Goal: Task Accomplishment & Management: Manage account settings

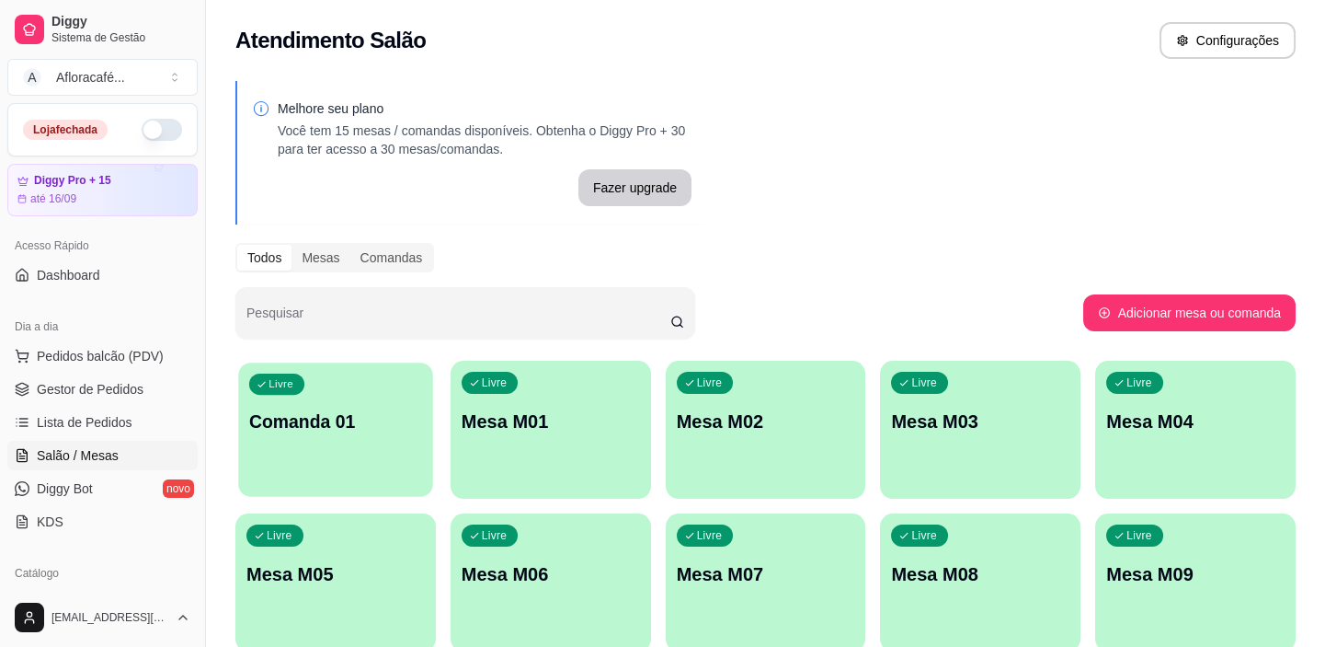
click at [316, 430] on p "Comanda 01" at bounding box center [335, 421] width 173 height 25
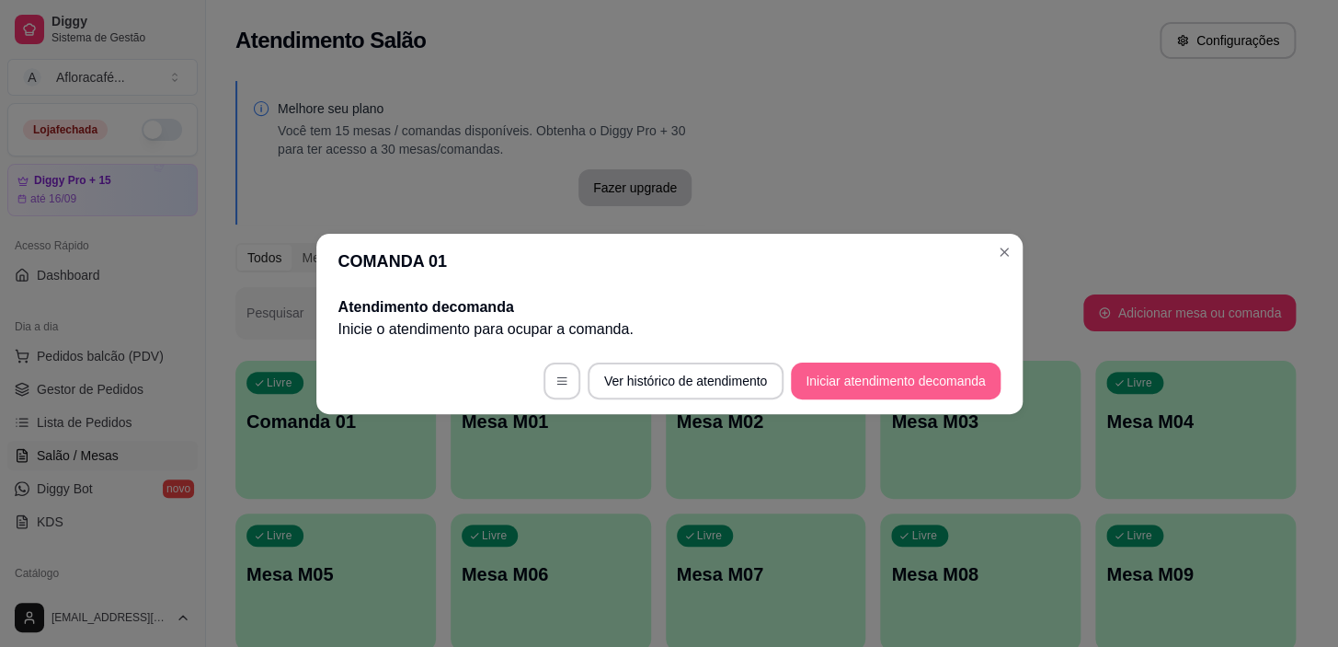
click at [887, 376] on button "Iniciar atendimento de comanda" at bounding box center [895, 380] width 209 height 37
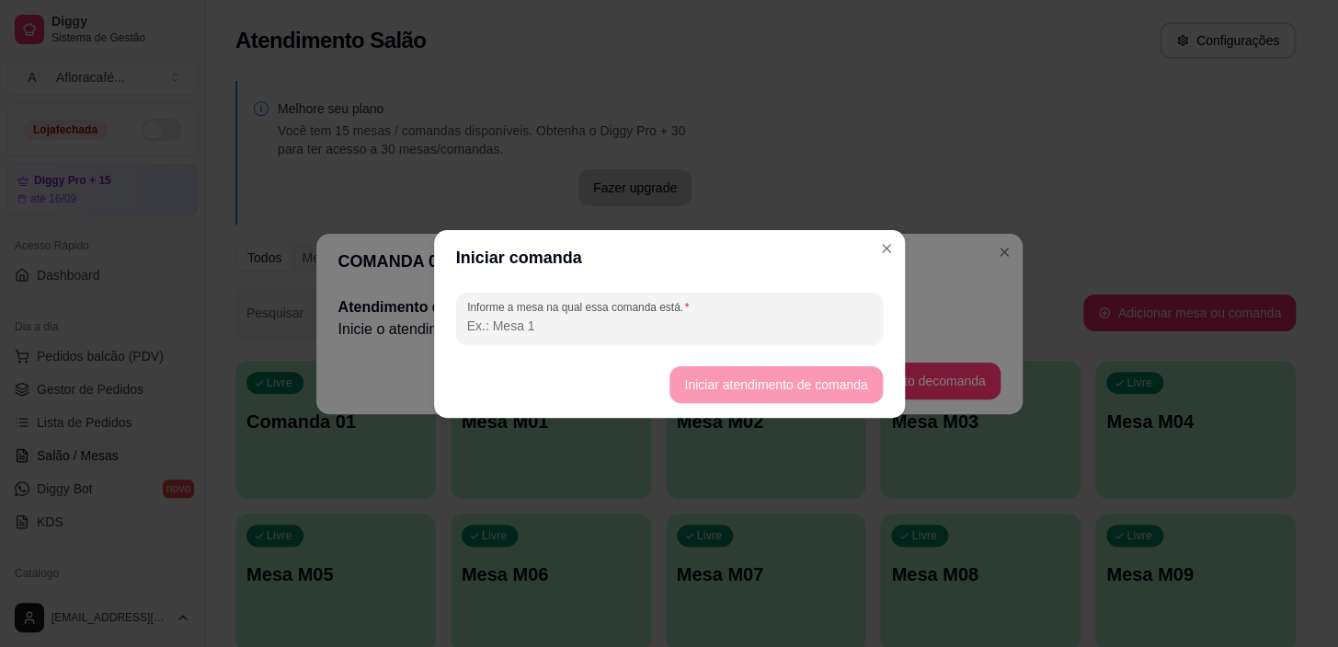
click at [753, 320] on input "Informe a mesa na qual essa comanda está." at bounding box center [669, 325] width 405 height 18
type input "01"
click at [742, 368] on button "Iniciar atendimento de comanda" at bounding box center [776, 384] width 206 height 36
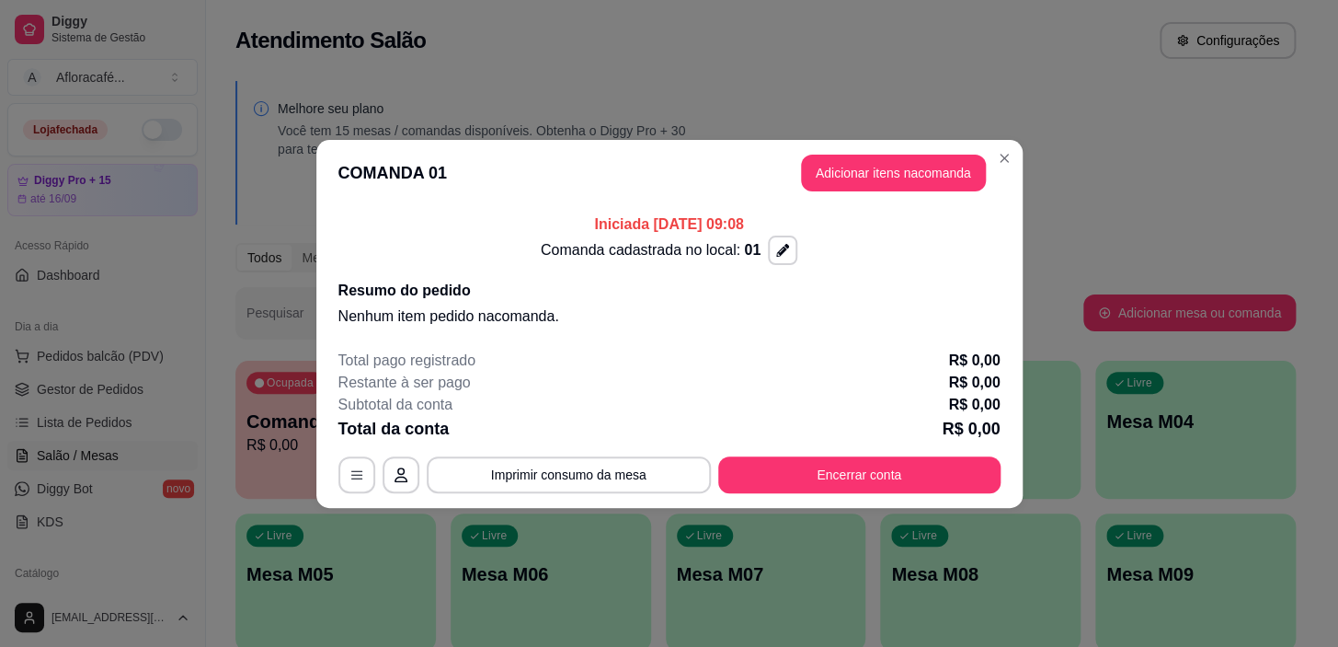
click at [922, 166] on button "Adicionar itens na comanda" at bounding box center [893, 173] width 185 height 37
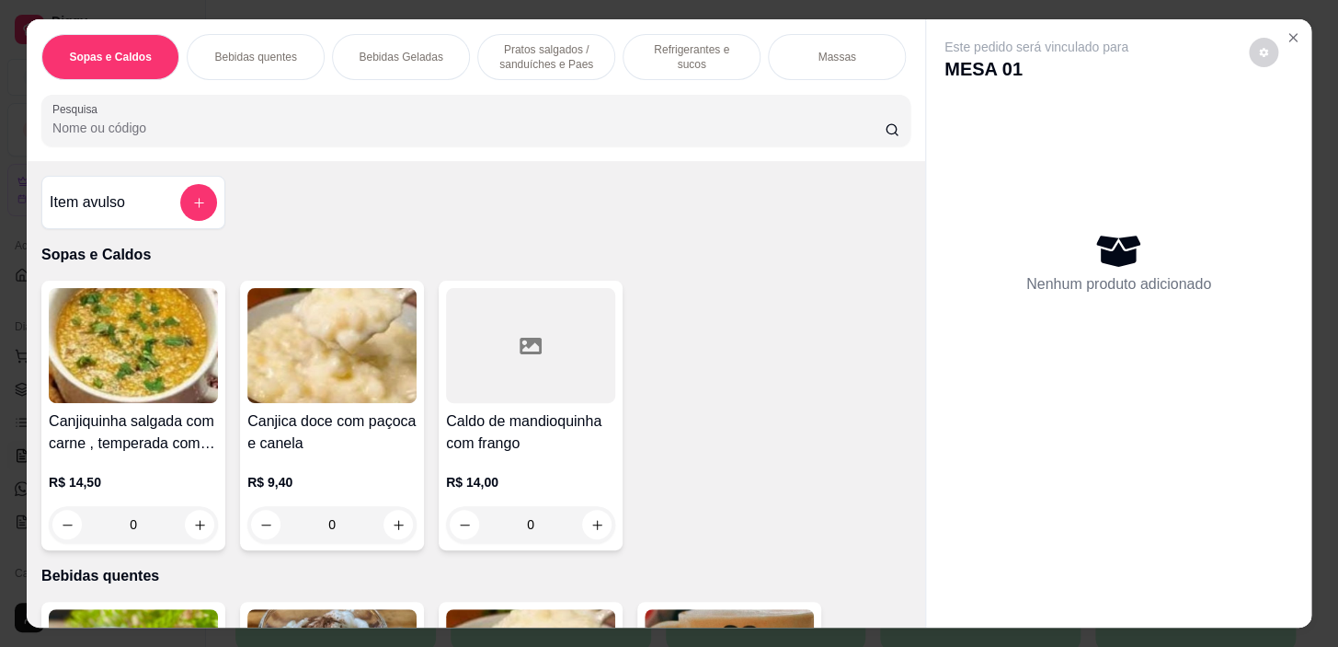
click at [248, 50] on p "Bebidas quentes" at bounding box center [255, 57] width 82 height 15
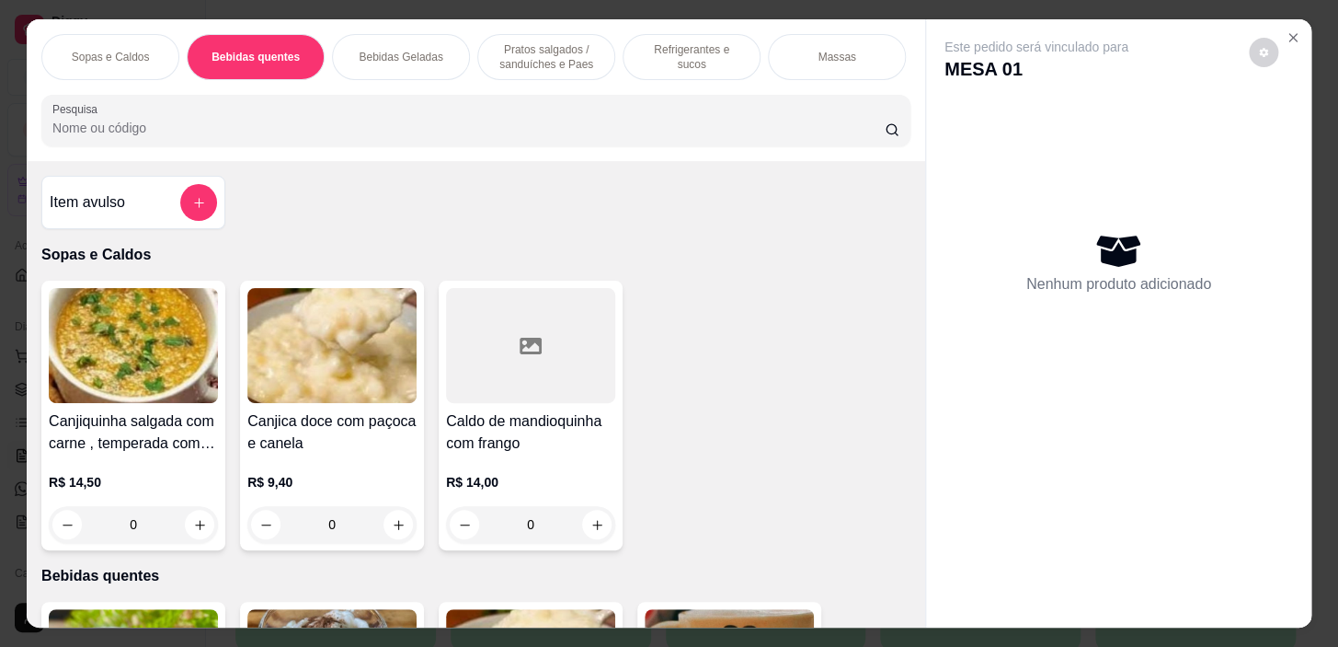
scroll to position [46, 0]
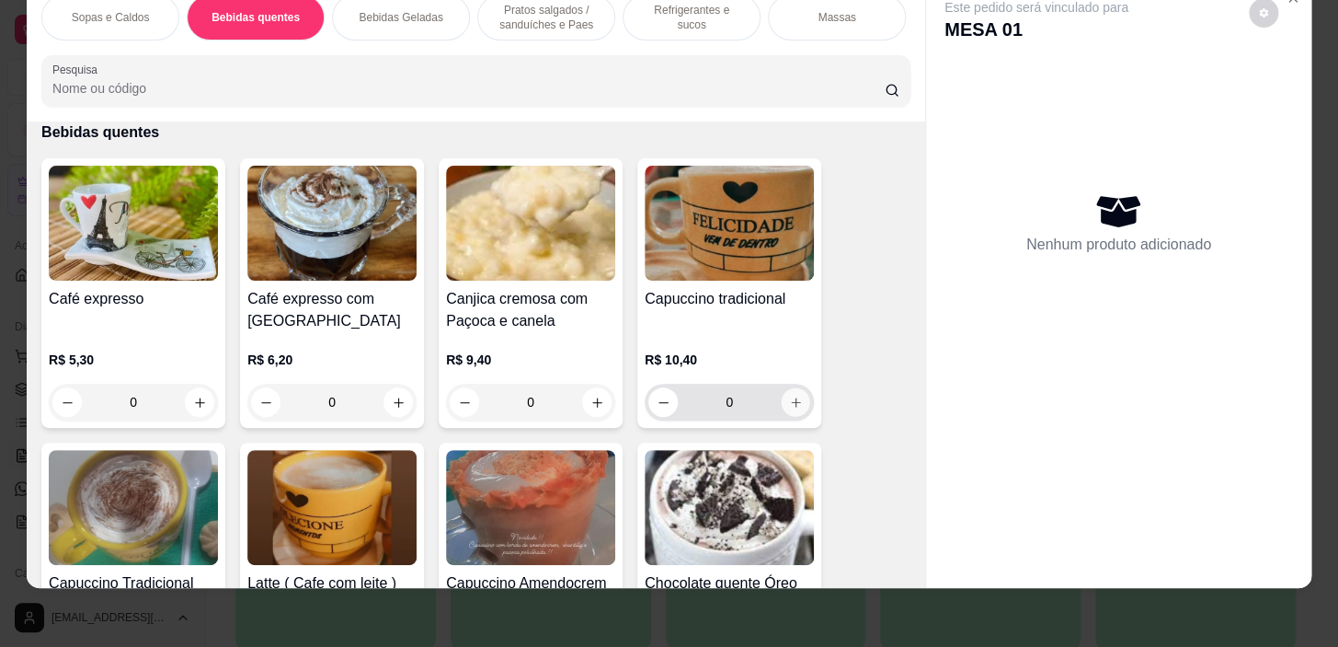
click at [794, 395] on button "increase-product-quantity" at bounding box center [796, 402] width 29 height 29
type input "1"
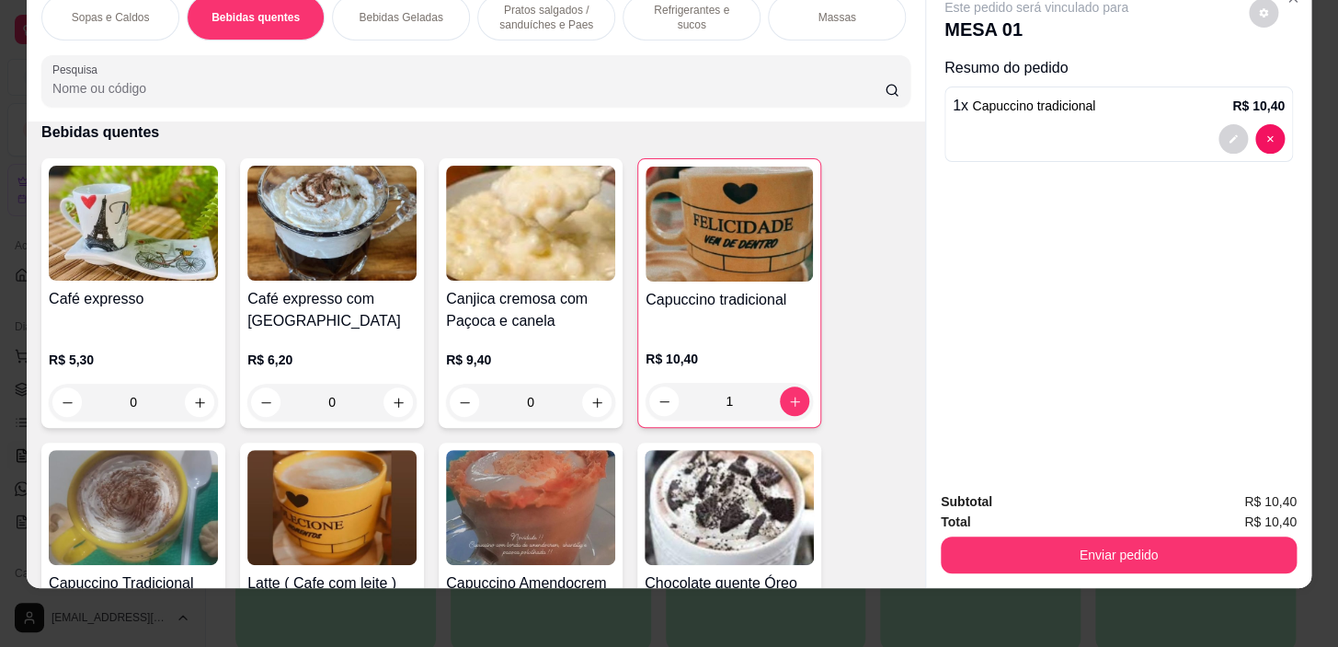
click at [511, 6] on p "Pratos salgados / sanduíches e Paes" at bounding box center [546, 17] width 107 height 29
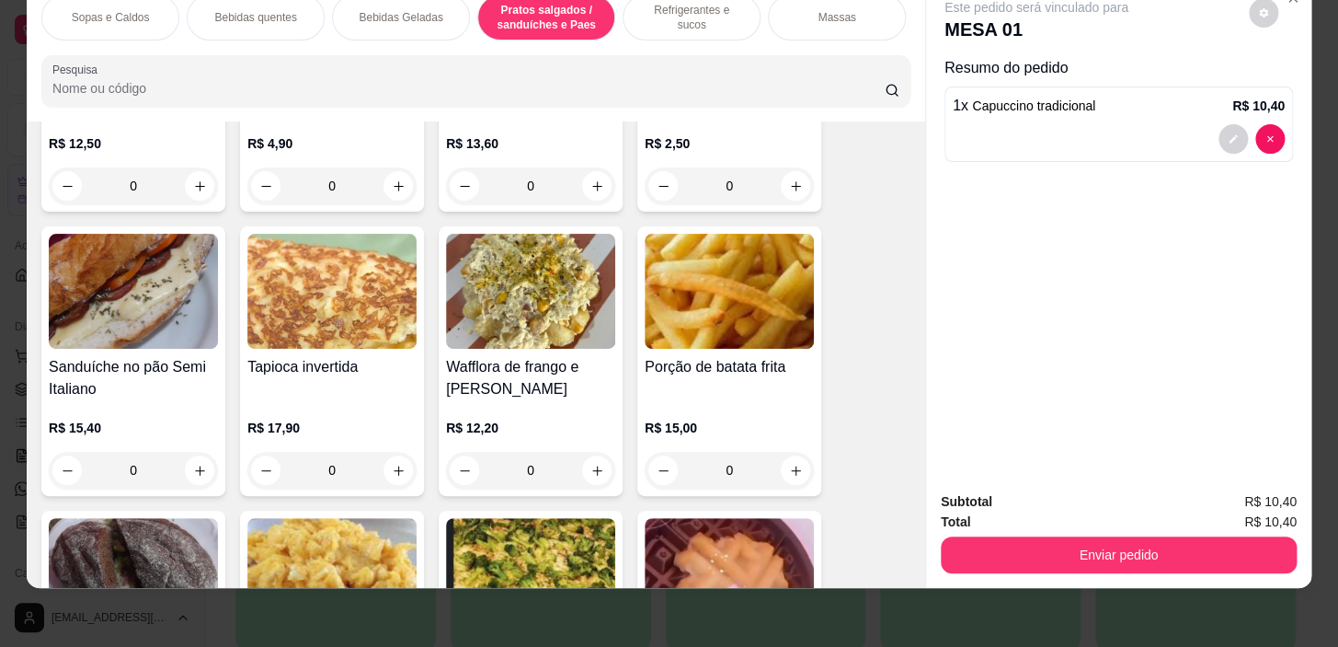
scroll to position [4828, 0]
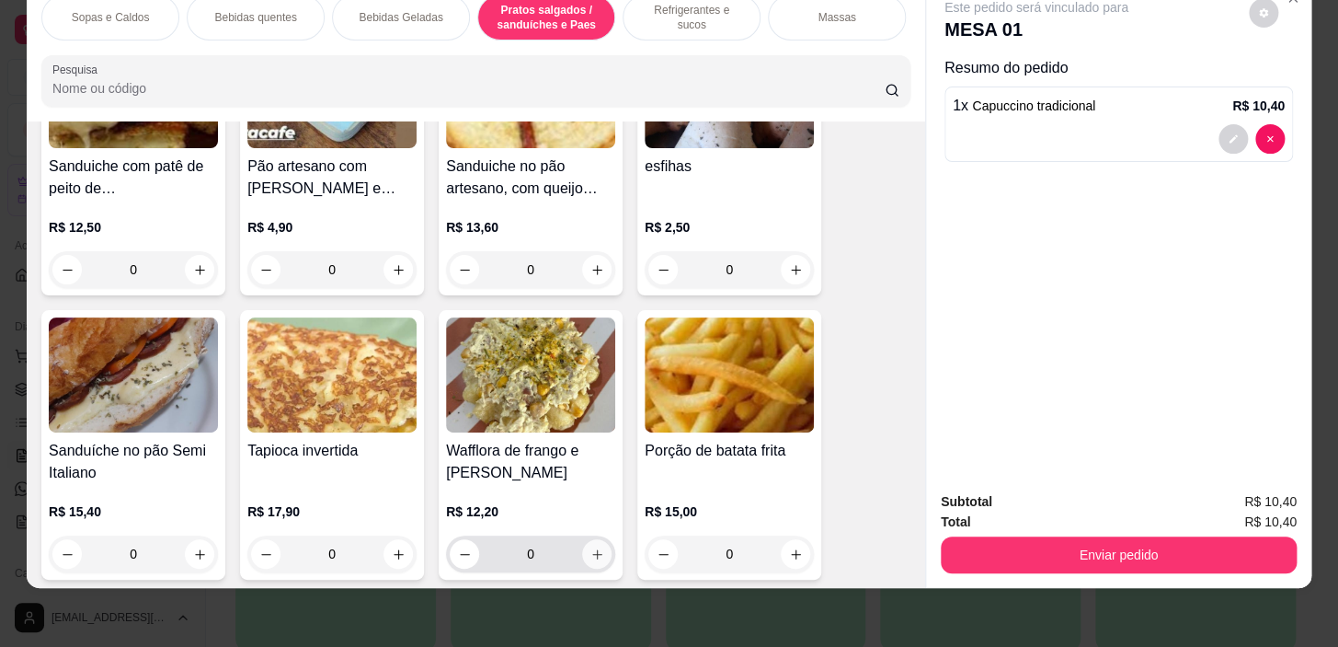
click at [592, 547] on icon "increase-product-quantity" at bounding box center [597, 554] width 14 height 14
type input "1"
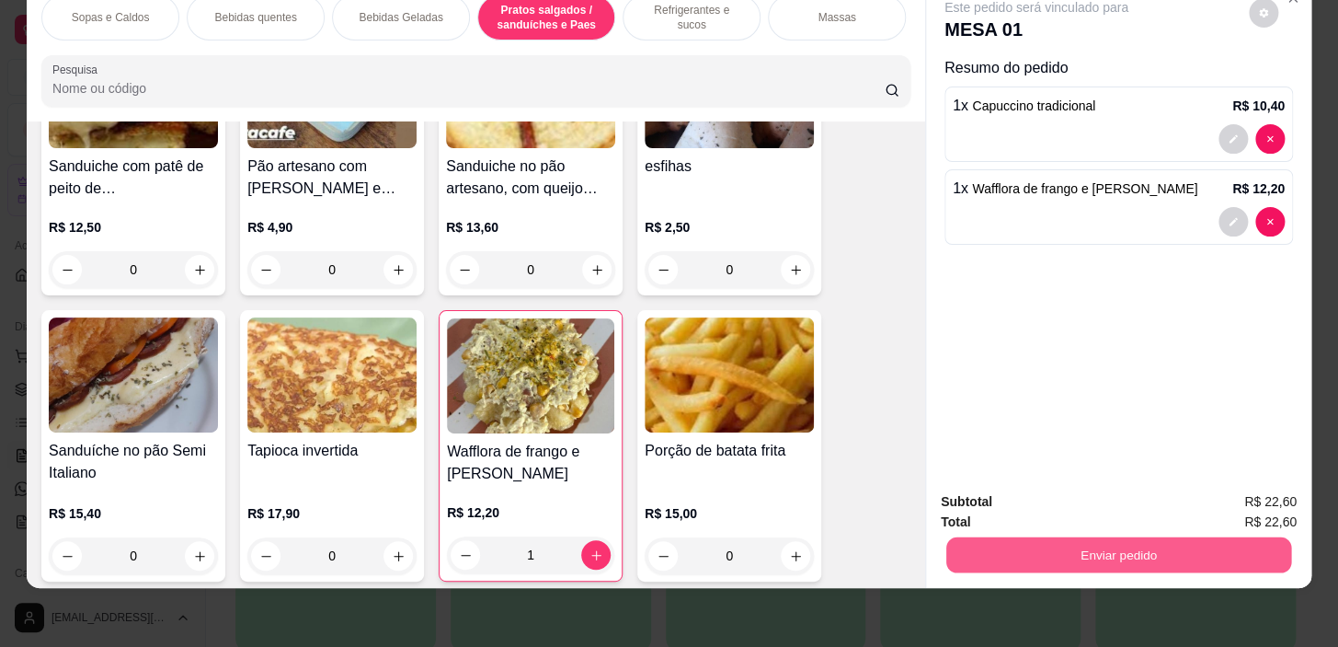
click at [1062, 540] on button "Enviar pedido" at bounding box center [1118, 555] width 345 height 36
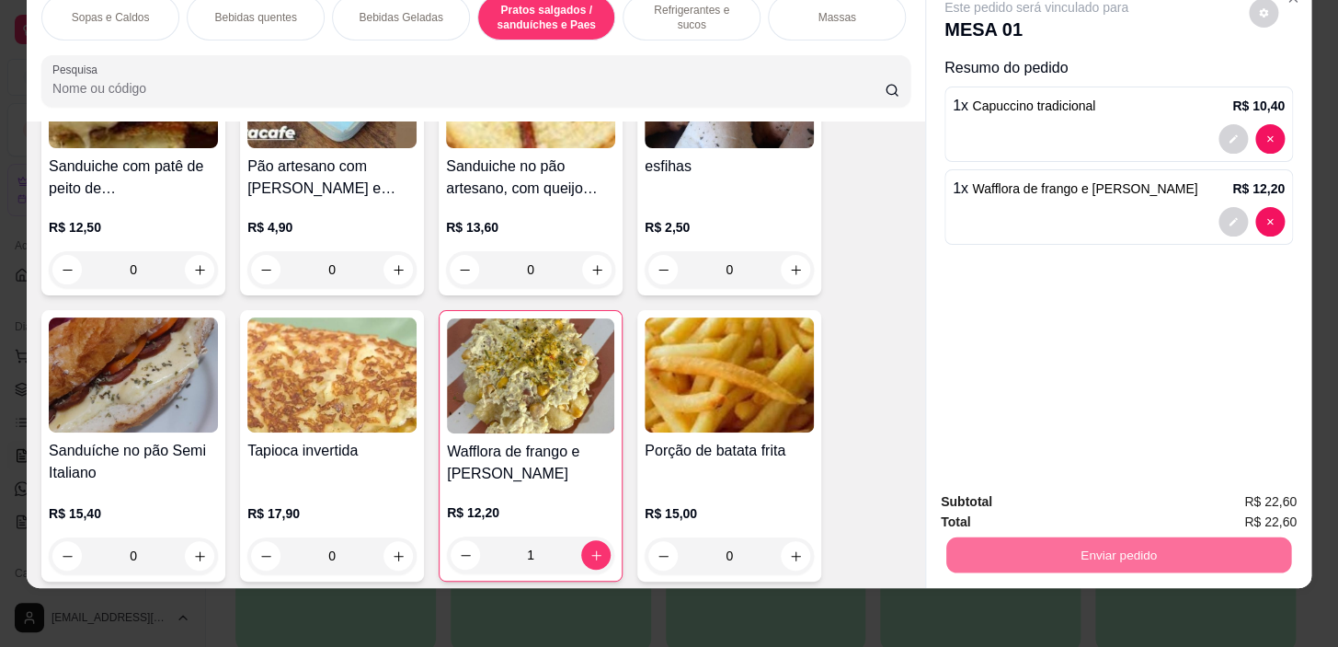
click at [1251, 482] on button "Sim, quero registrar" at bounding box center [1232, 496] width 137 height 35
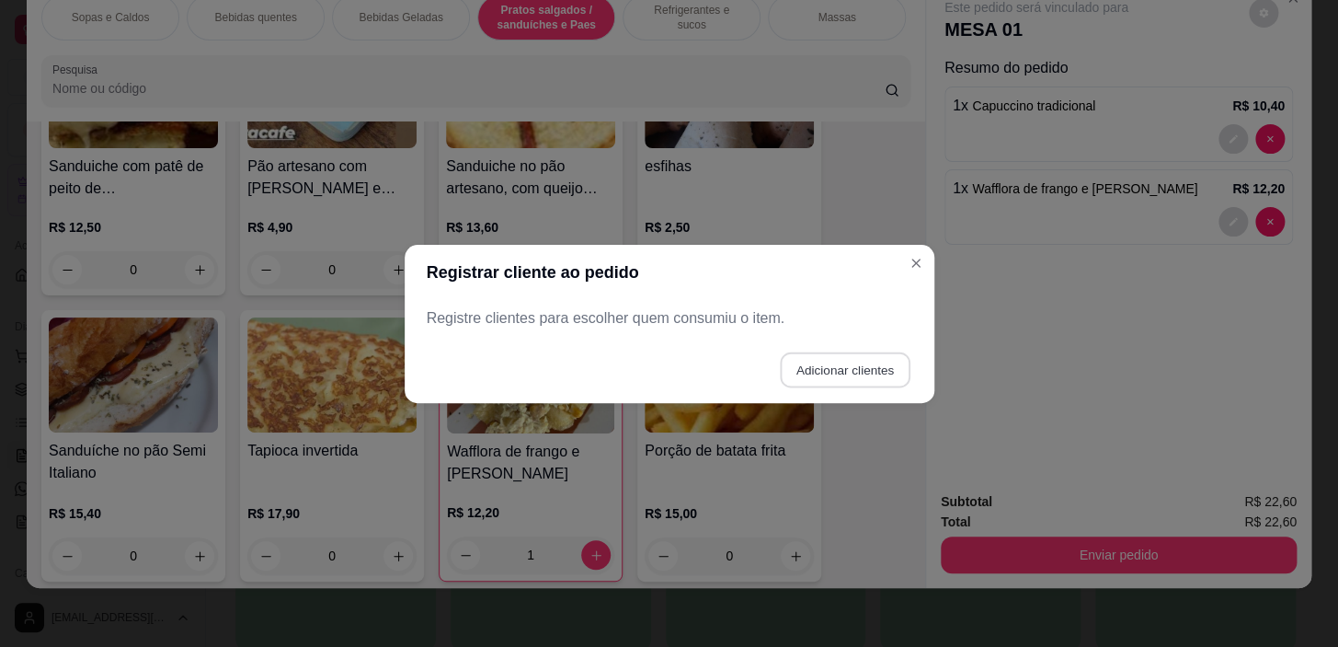
click at [836, 367] on button "Adicionar clientes" at bounding box center [845, 369] width 130 height 36
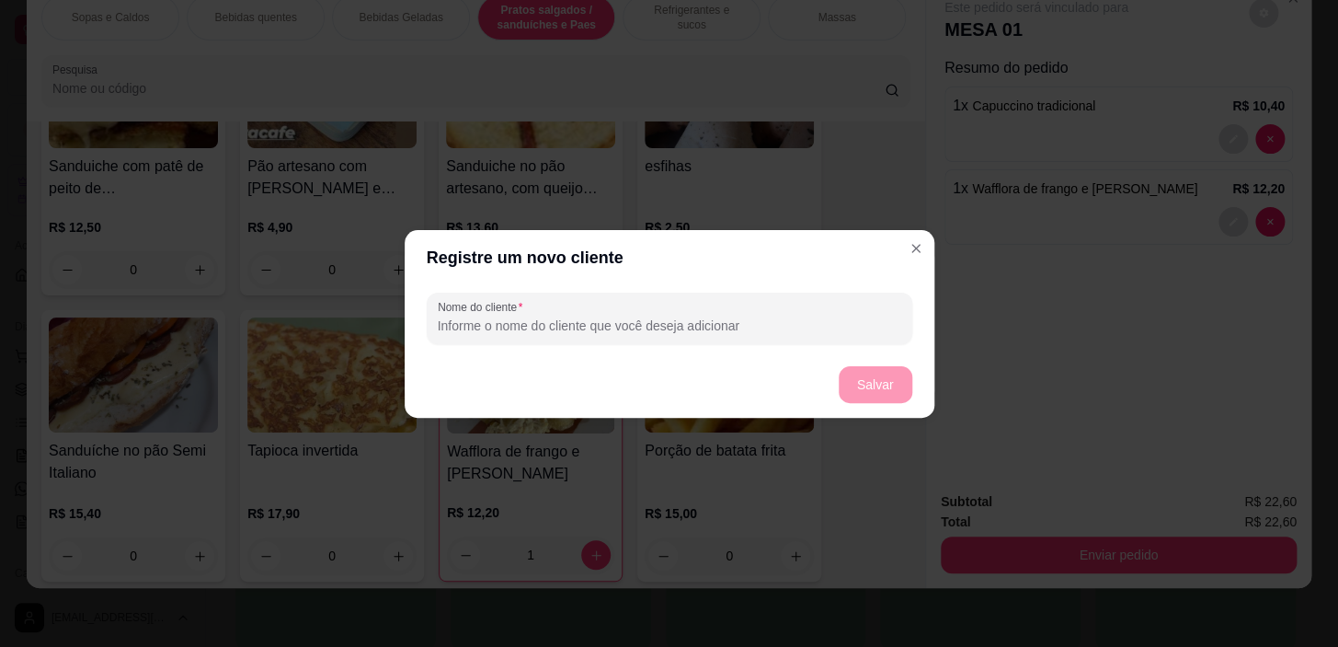
click at [699, 329] on input "Nome do cliente" at bounding box center [670, 325] width 464 height 18
type input "01"
click at [876, 386] on button "Salvar" at bounding box center [876, 384] width 72 height 36
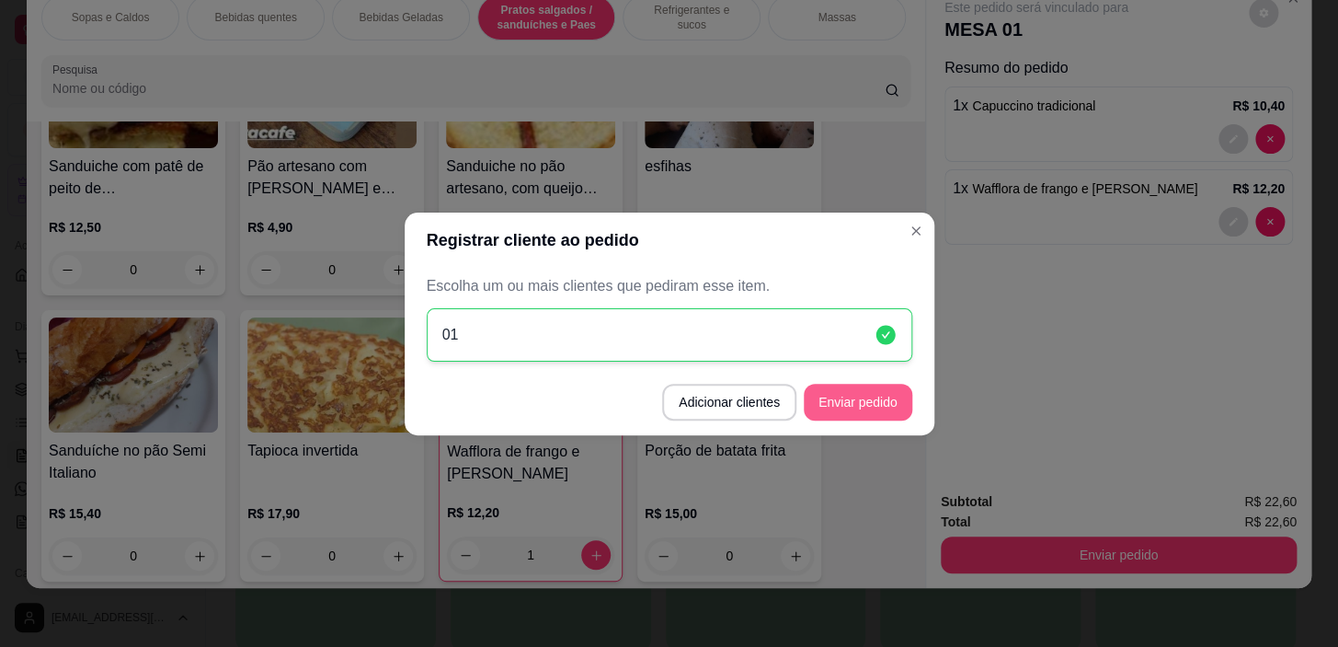
click at [857, 407] on button "Enviar pedido" at bounding box center [858, 402] width 109 height 37
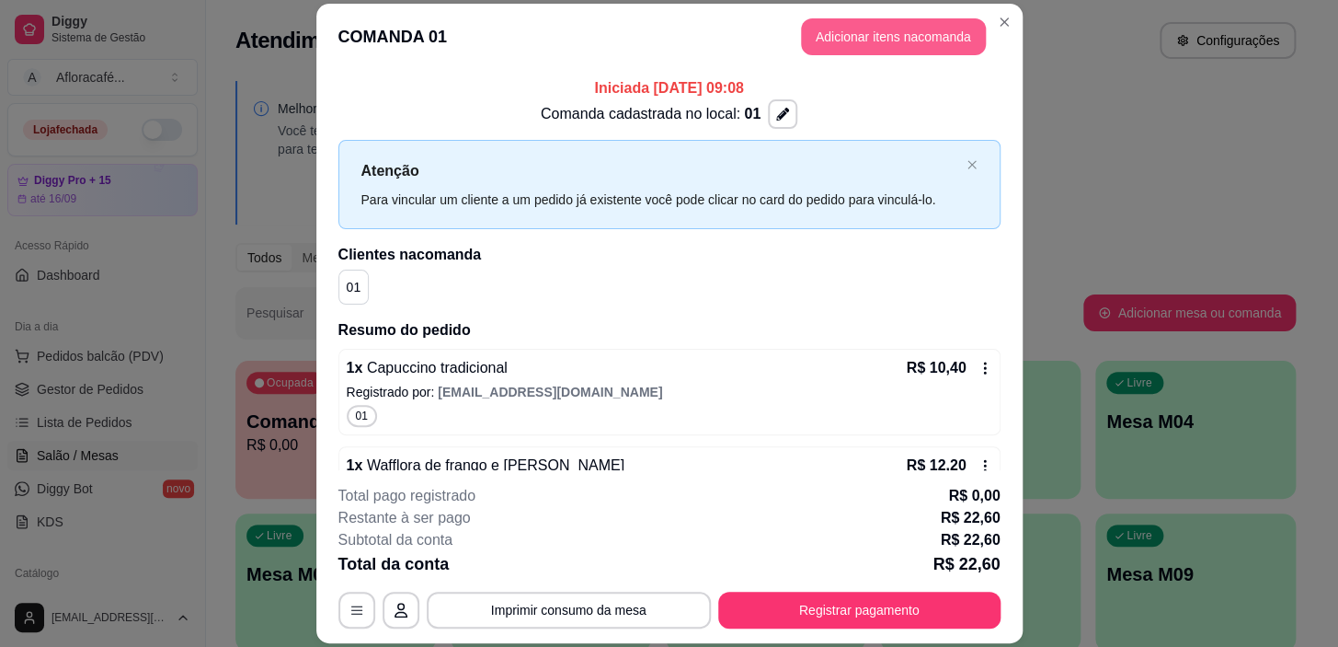
click at [890, 36] on button "Adicionar itens na comanda" at bounding box center [893, 36] width 185 height 37
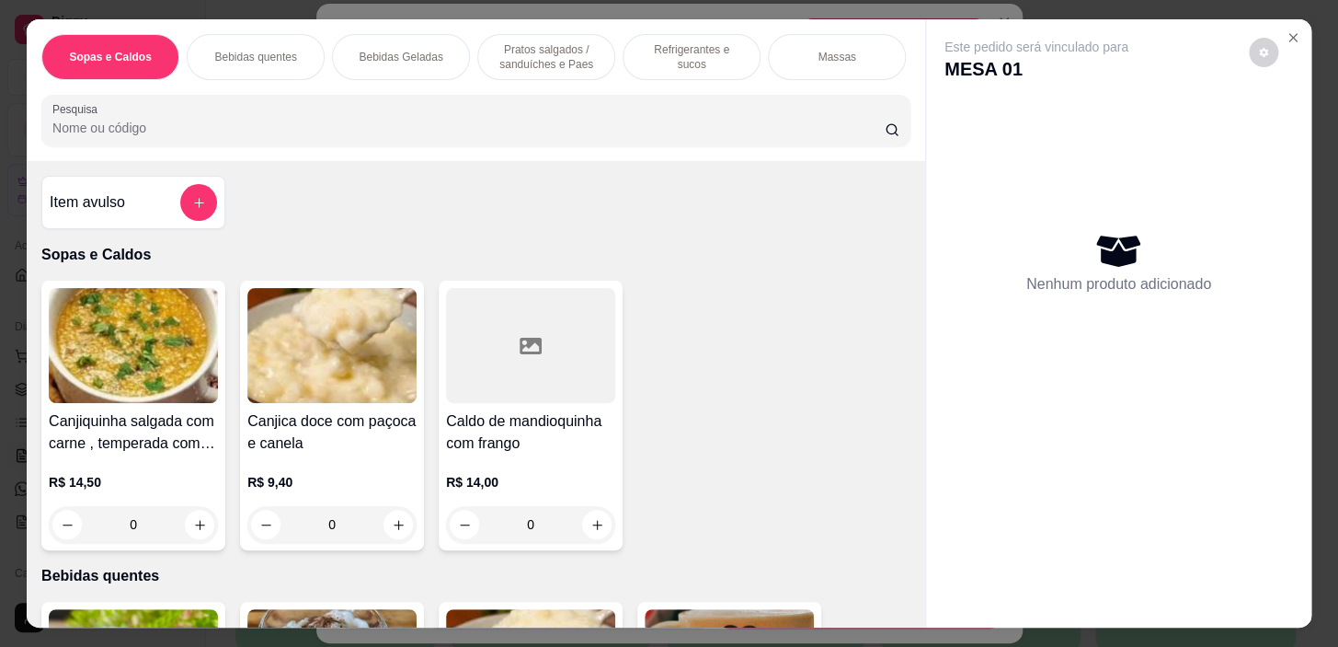
click at [262, 54] on p "Bebidas quentes" at bounding box center [255, 57] width 82 height 15
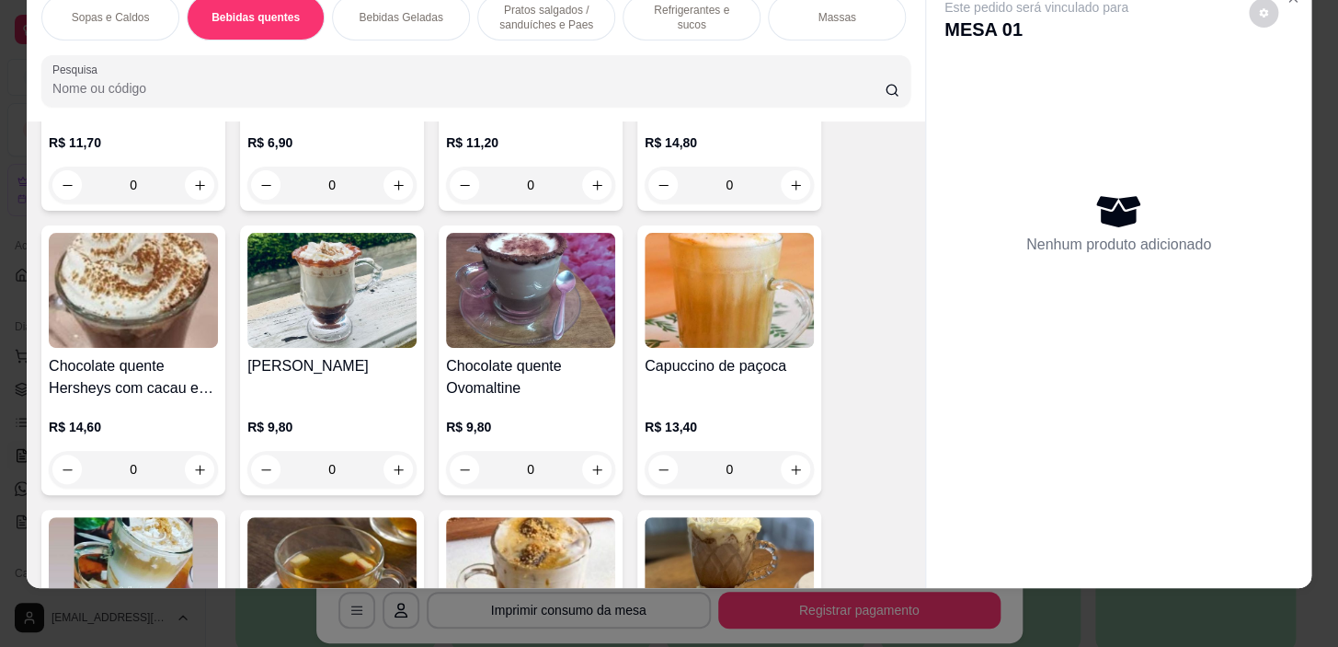
scroll to position [989, 0]
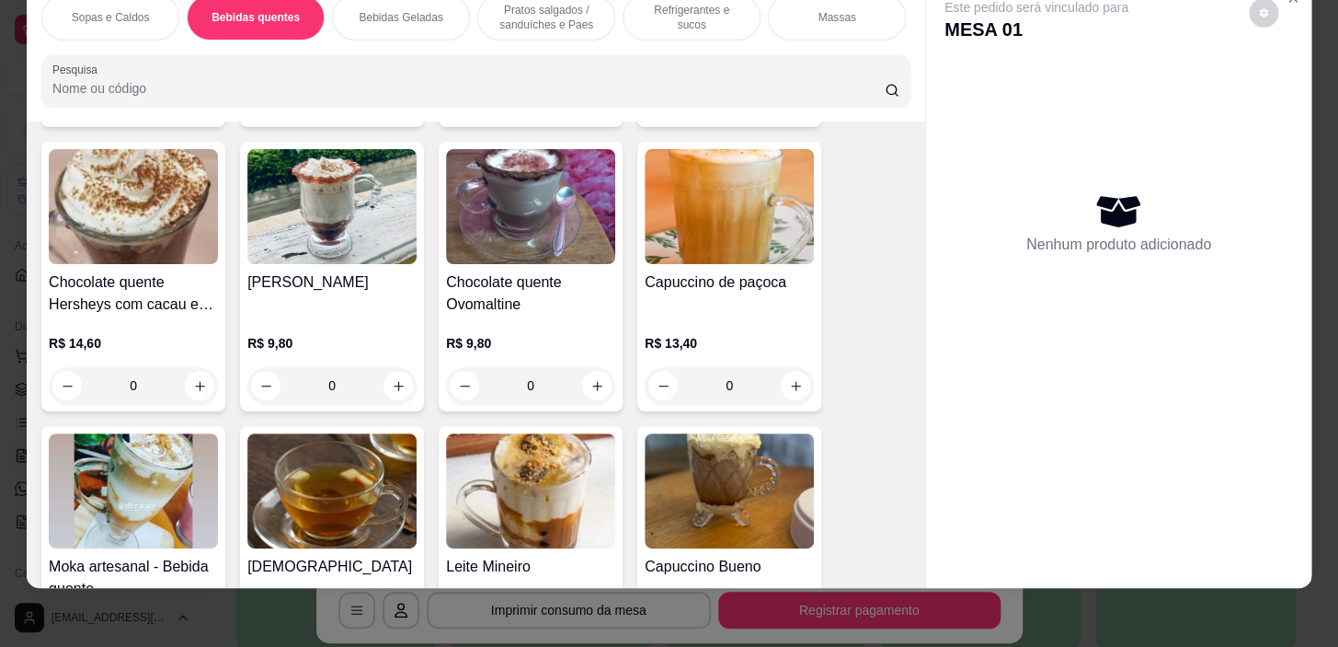
click at [578, 377] on div "0" at bounding box center [530, 385] width 169 height 37
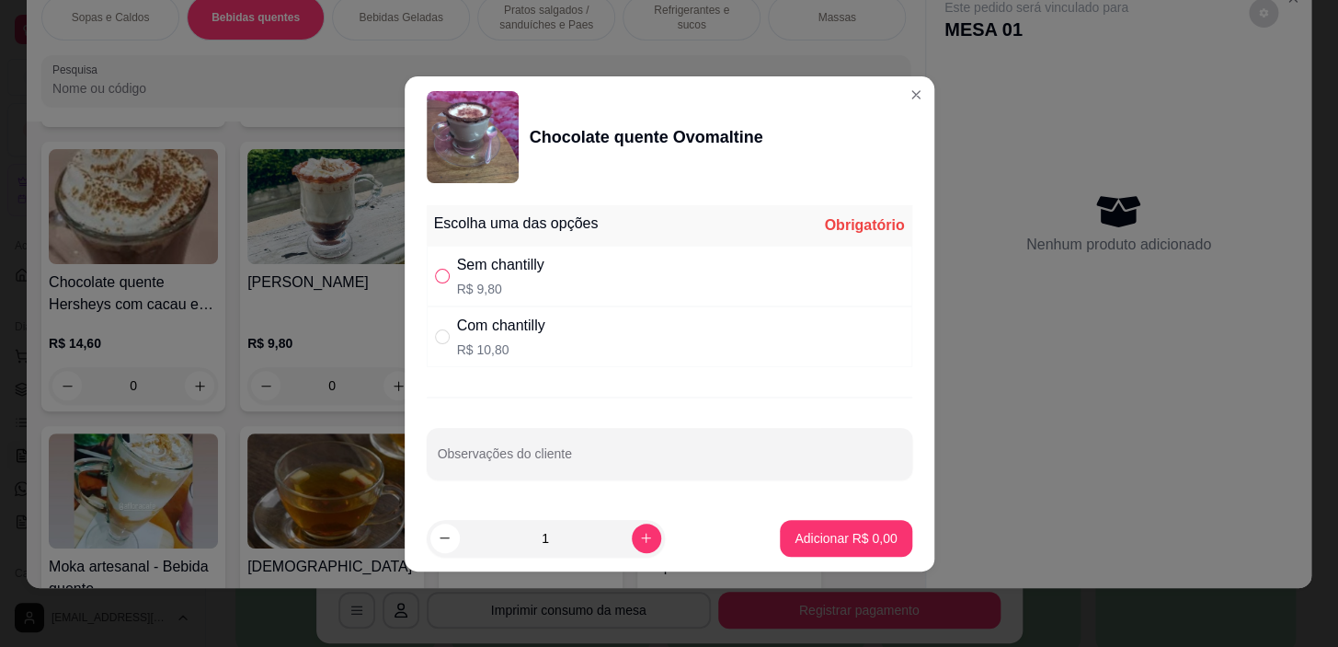
click at [439, 278] on input "" at bounding box center [442, 276] width 15 height 15
radio input "true"
click at [823, 538] on p "Adicionar R$ 9,80" at bounding box center [845, 537] width 99 height 17
type input "1"
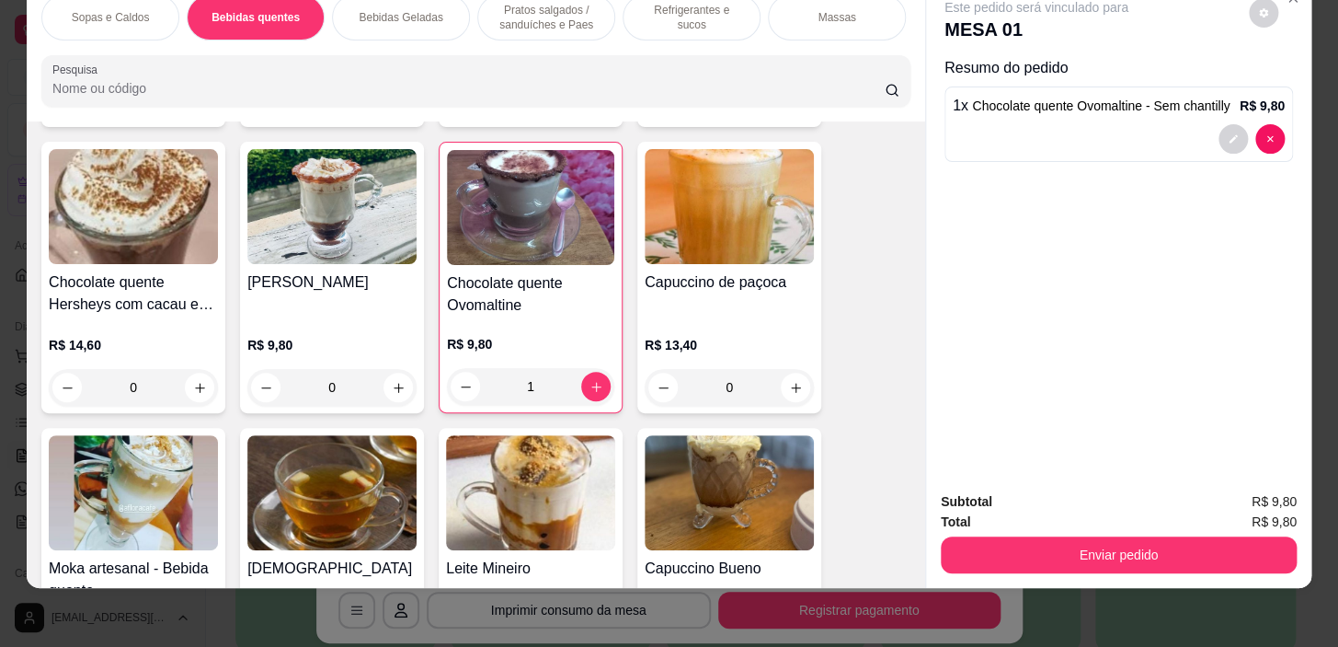
click at [537, 12] on p "Pratos salgados / sanduíches e Paes" at bounding box center [546, 17] width 107 height 29
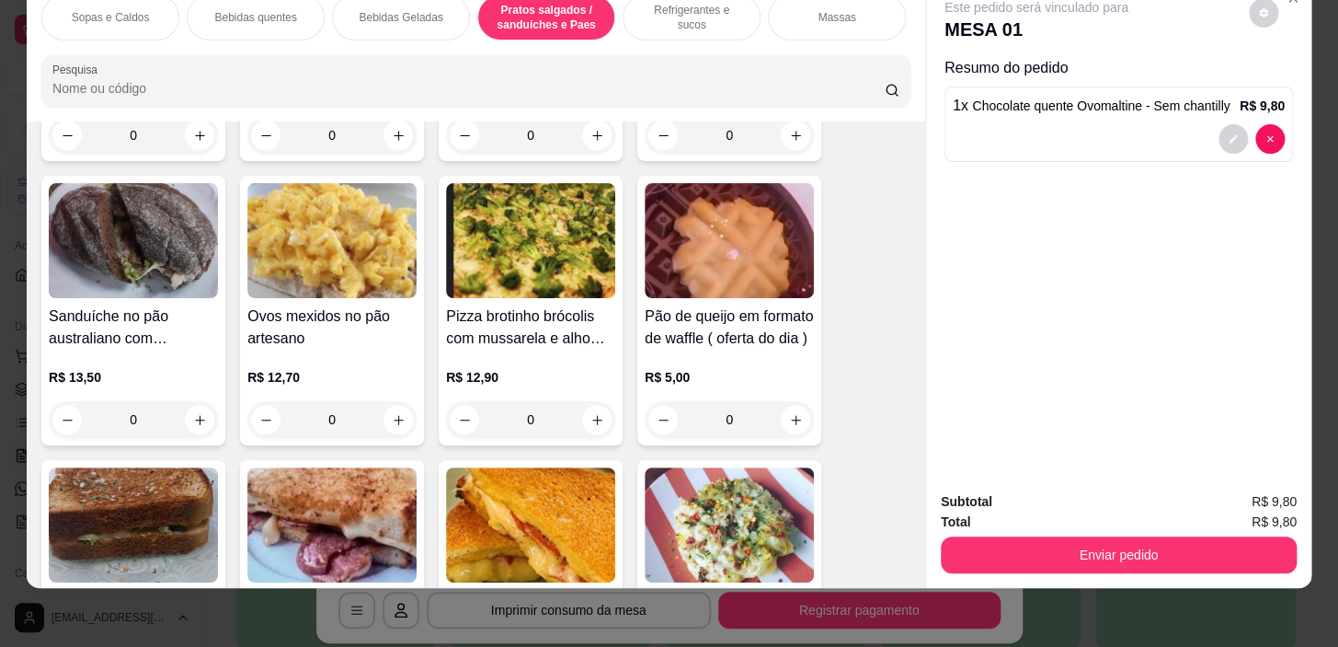
scroll to position [5416, 0]
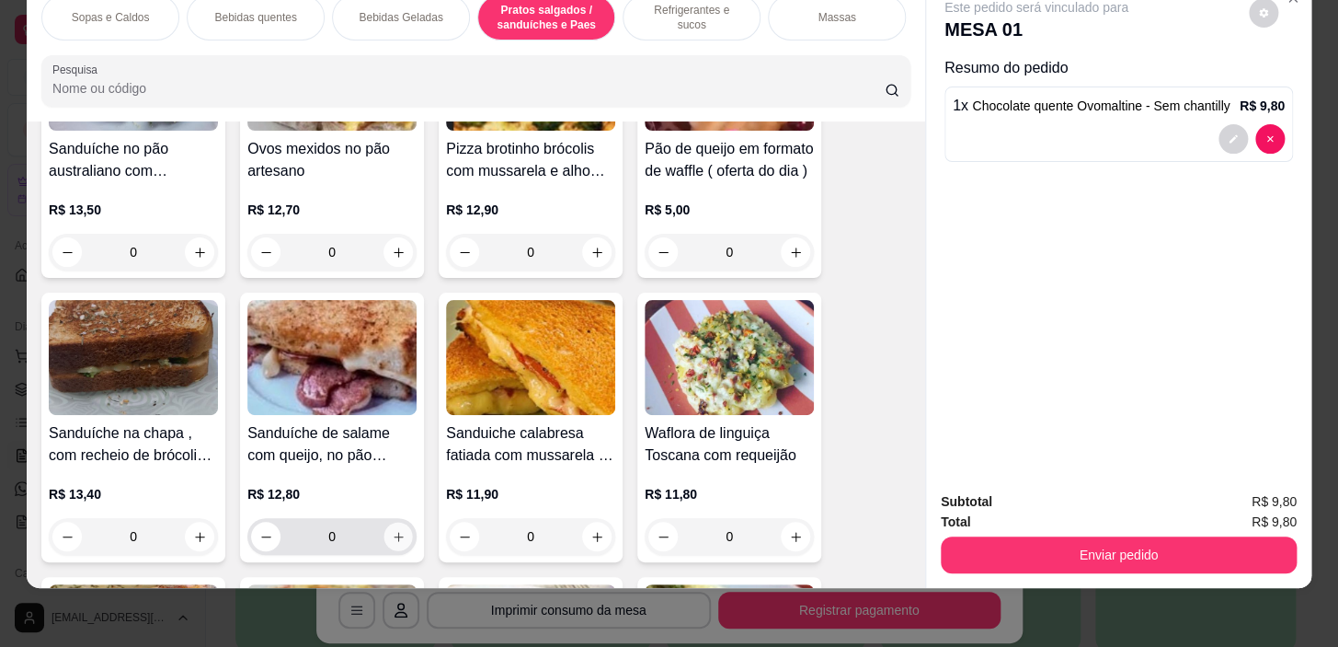
click at [395, 523] on button "increase-product-quantity" at bounding box center [398, 536] width 29 height 29
type input "1"
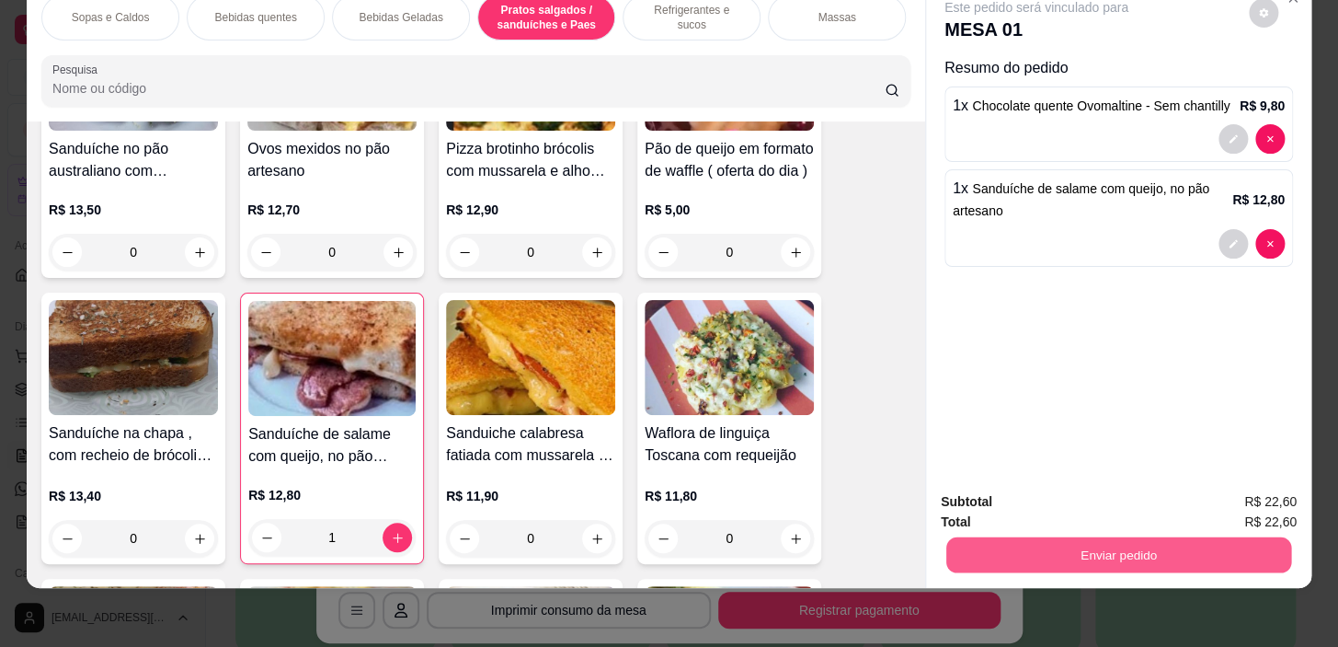
click at [1094, 546] on button "Enviar pedido" at bounding box center [1118, 555] width 345 height 36
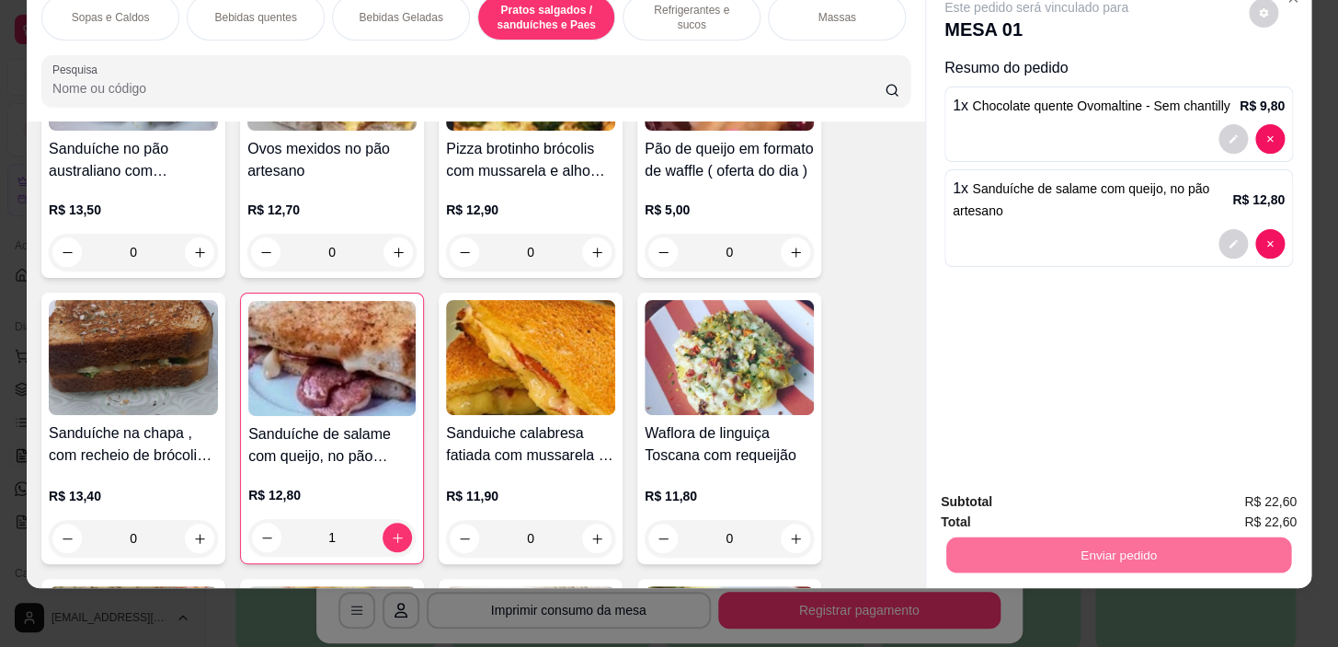
click at [1263, 487] on button "Sim, quero registrar" at bounding box center [1232, 496] width 137 height 35
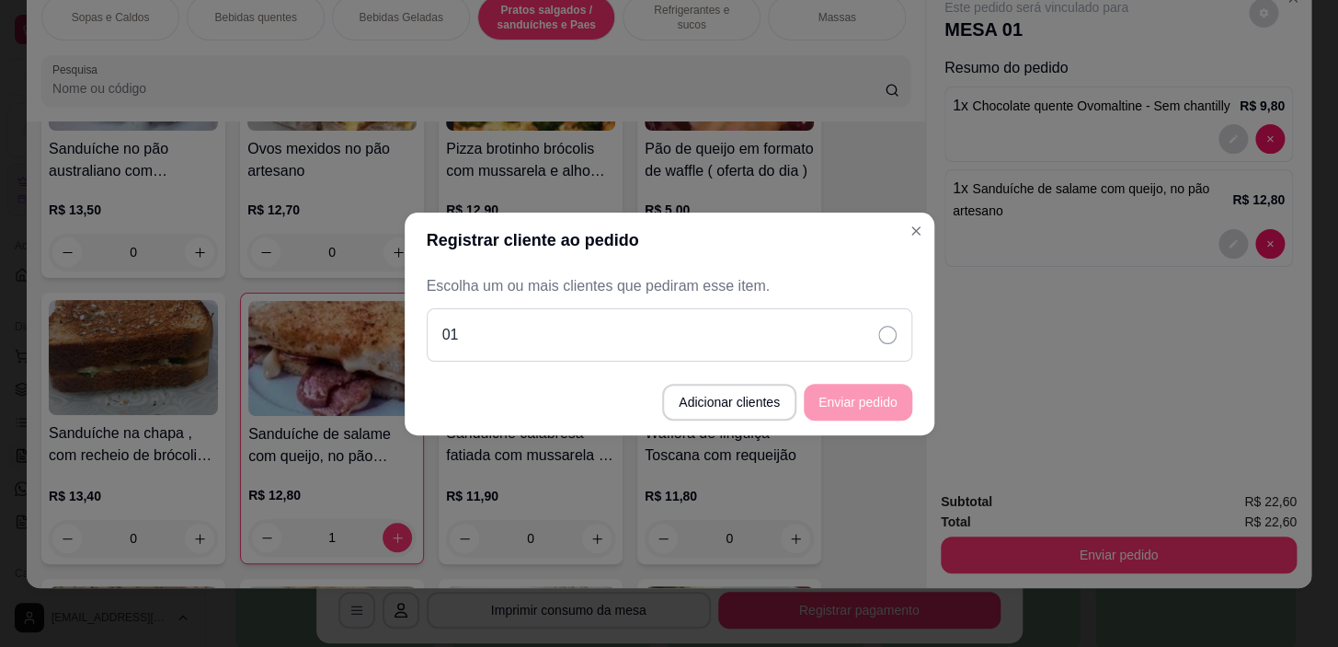
click at [742, 333] on div "01" at bounding box center [670, 334] width 486 height 53
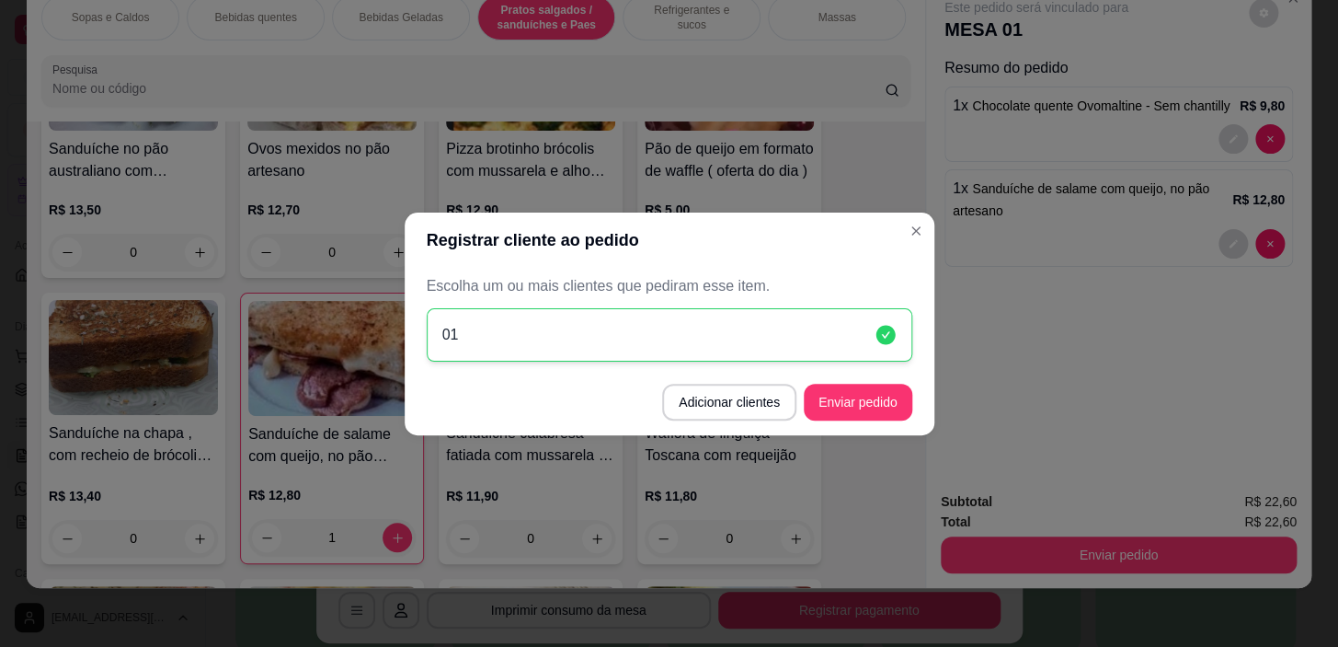
click at [742, 333] on div "01" at bounding box center [670, 334] width 486 height 53
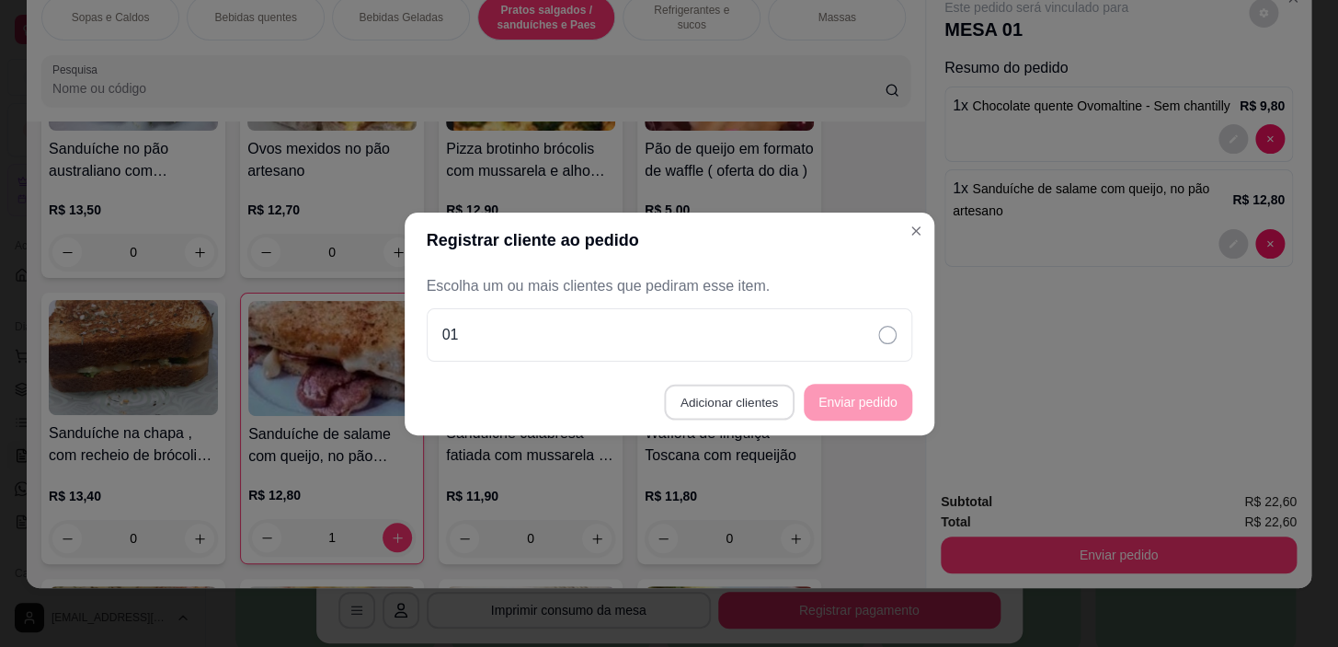
click at [754, 401] on button "Adicionar clientes" at bounding box center [729, 402] width 130 height 36
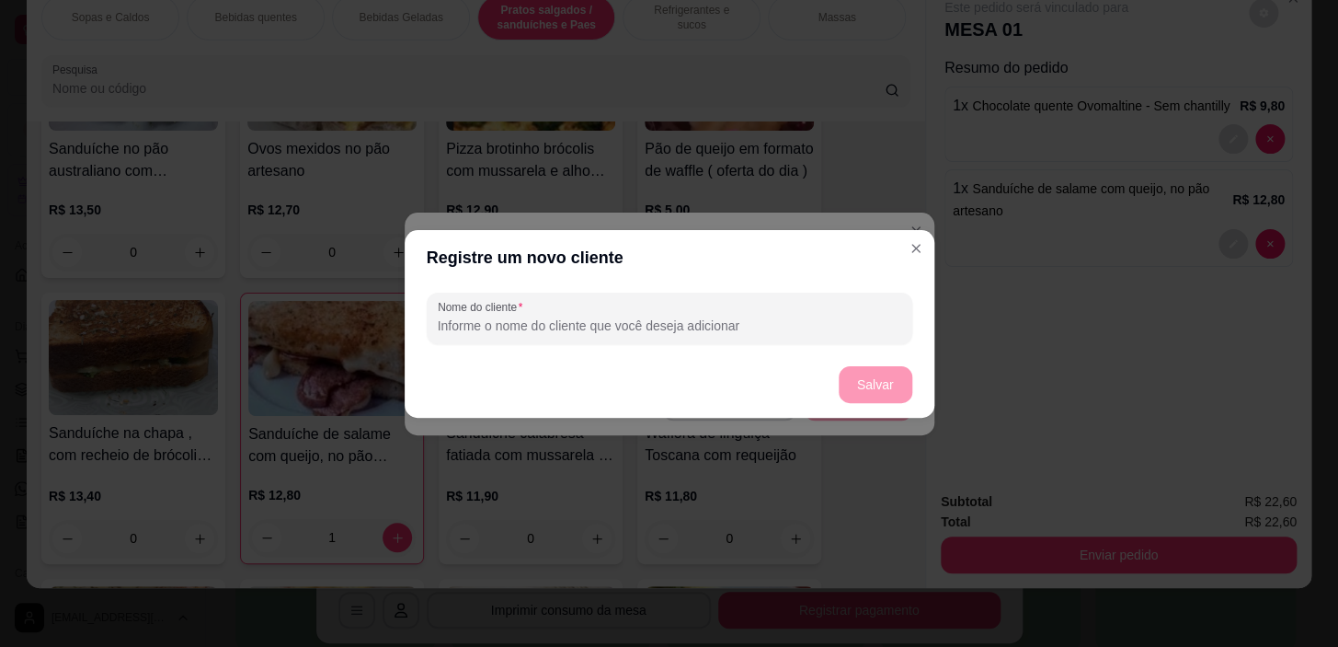
click at [543, 332] on input "Nome do cliente" at bounding box center [670, 325] width 464 height 18
type input "02"
click at [867, 386] on button "Salvar" at bounding box center [876, 384] width 74 height 37
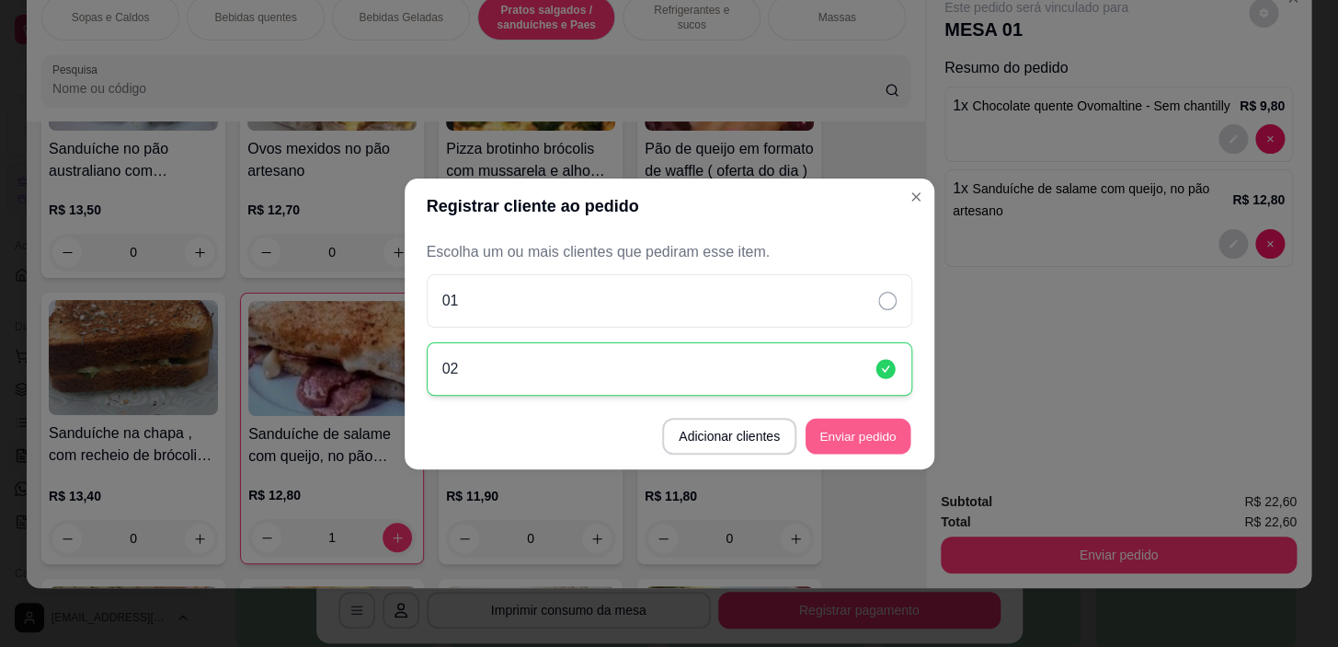
click at [843, 436] on button "Enviar pedido" at bounding box center [858, 436] width 105 height 36
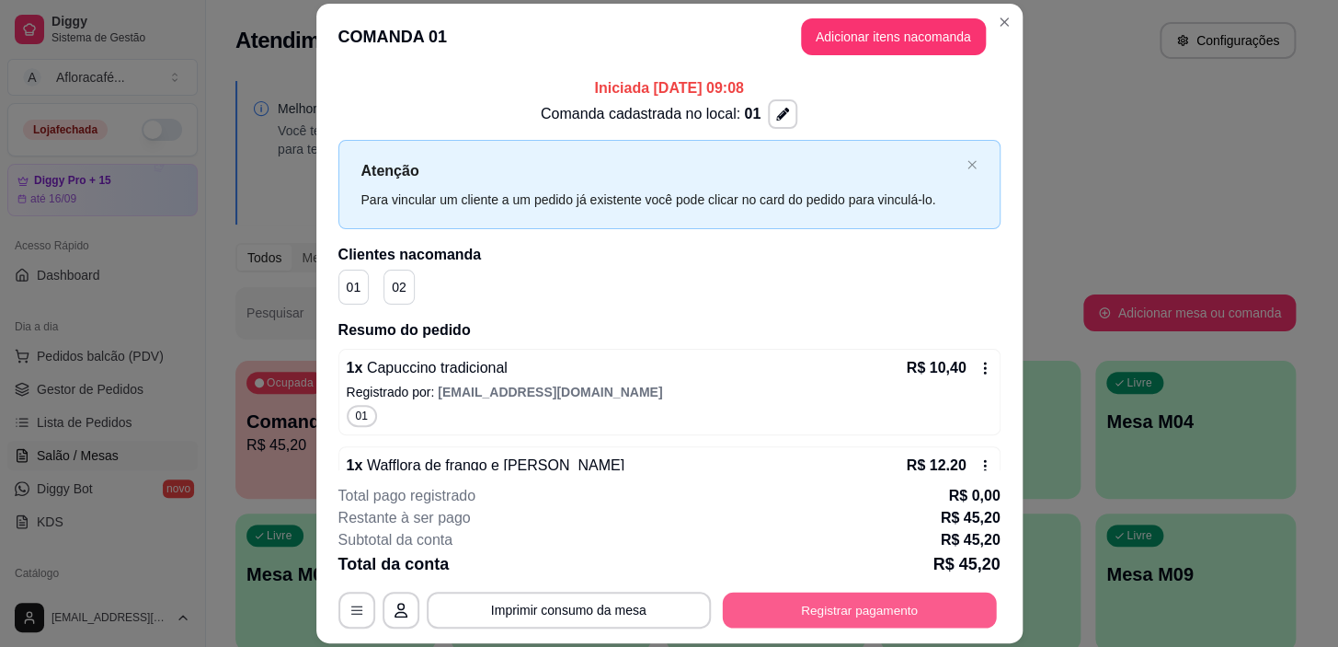
click at [922, 603] on button "Registrar pagamento" at bounding box center [859, 610] width 274 height 36
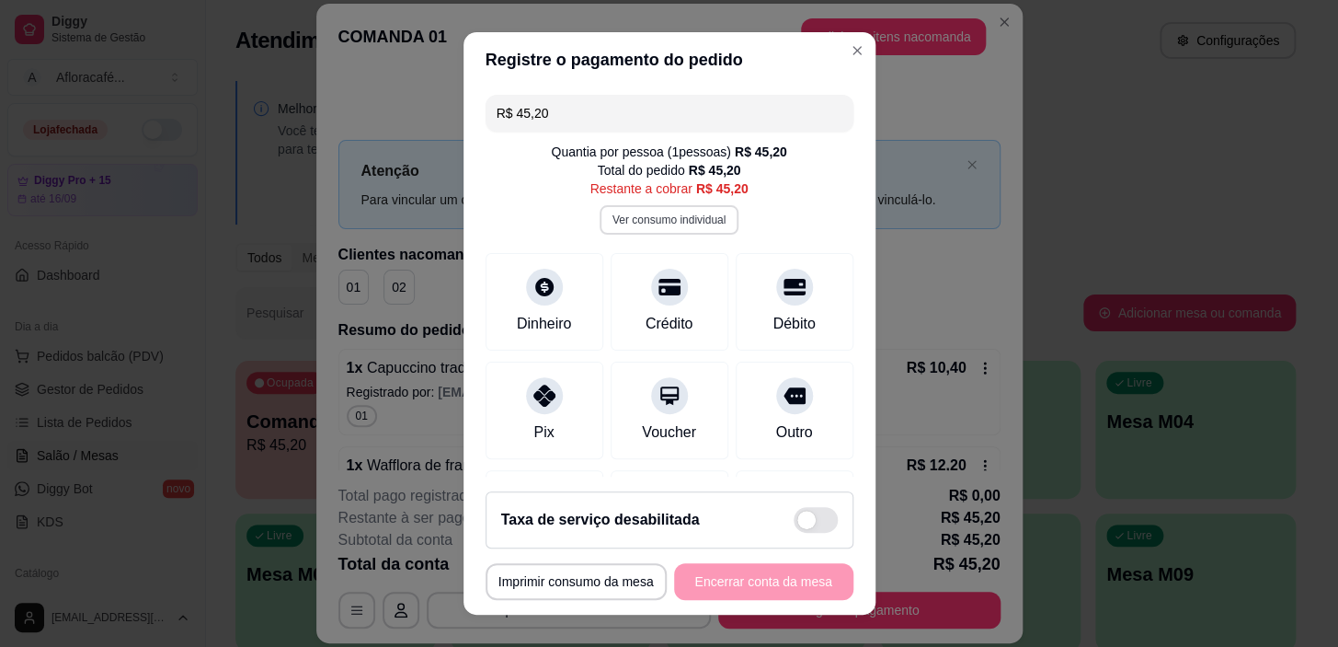
click at [650, 222] on button "Ver consumo individual" at bounding box center [669, 219] width 139 height 29
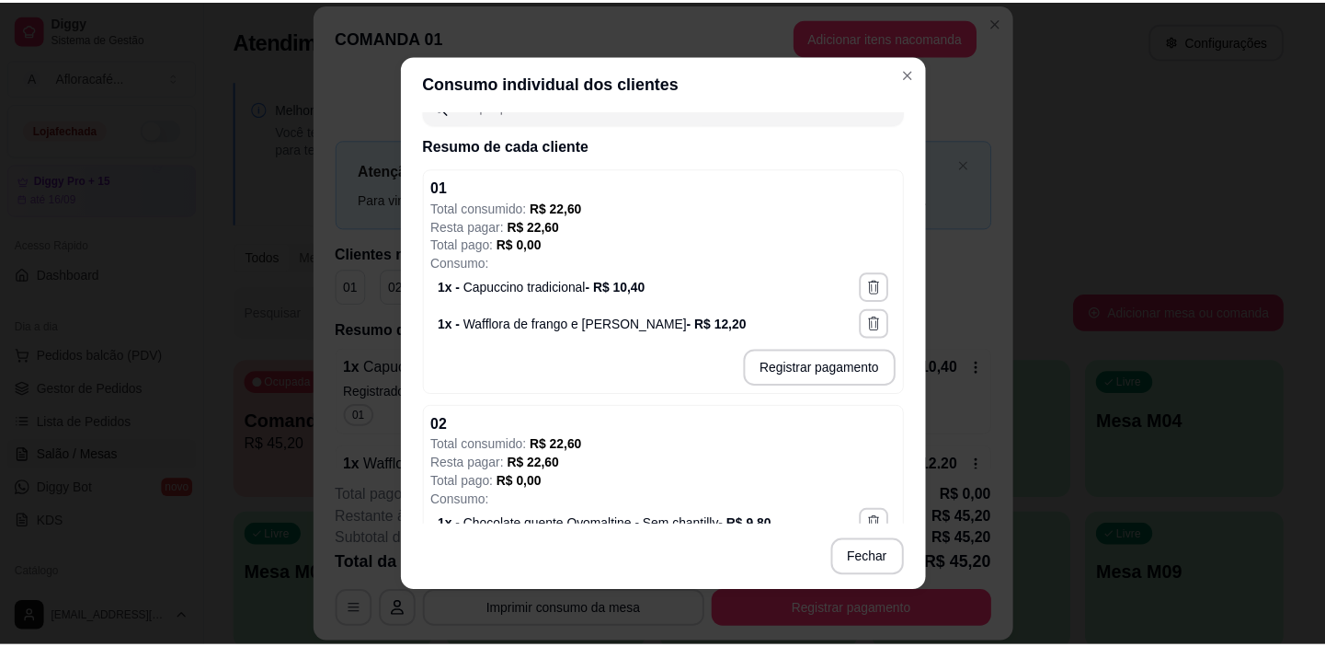
scroll to position [280, 0]
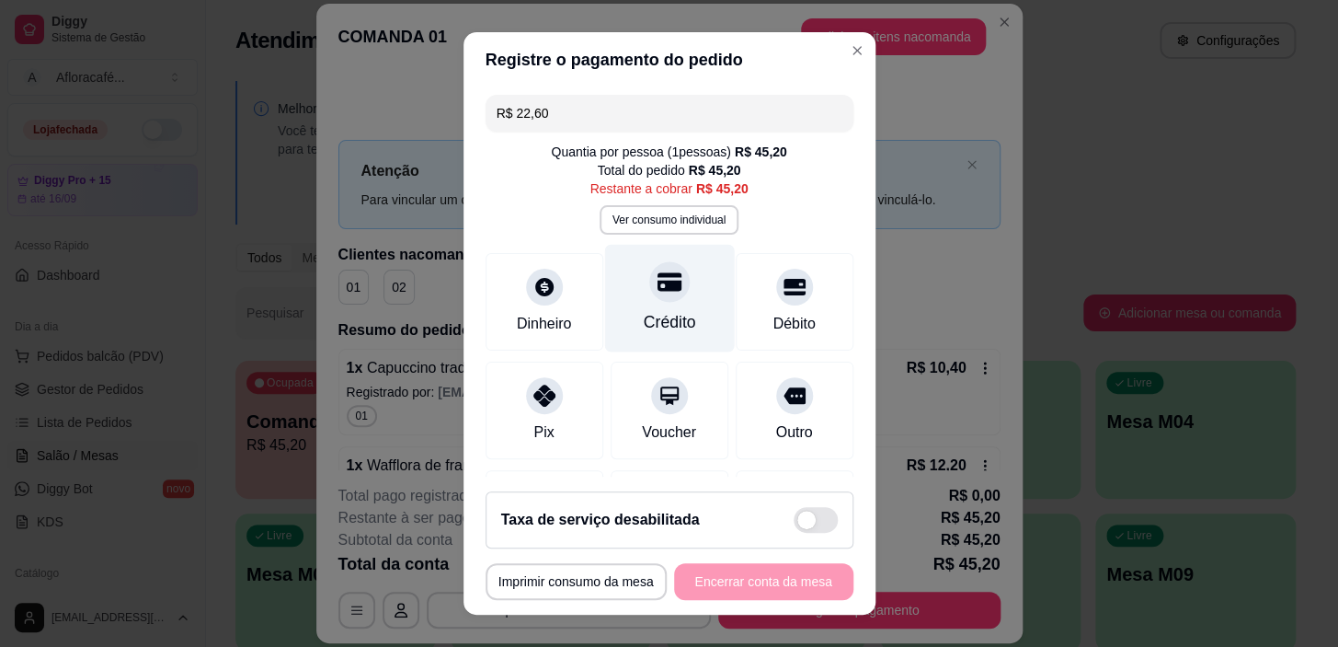
click at [661, 296] on div at bounding box center [669, 282] width 40 height 40
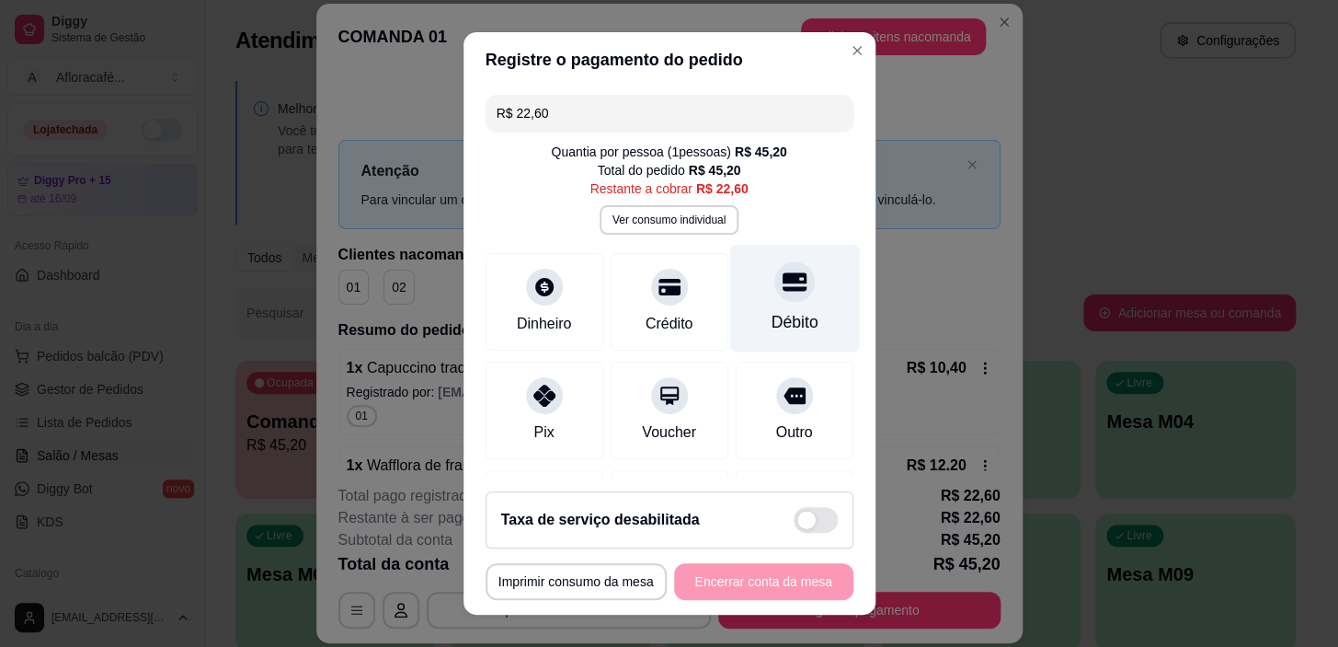
click at [774, 297] on div at bounding box center [794, 282] width 40 height 40
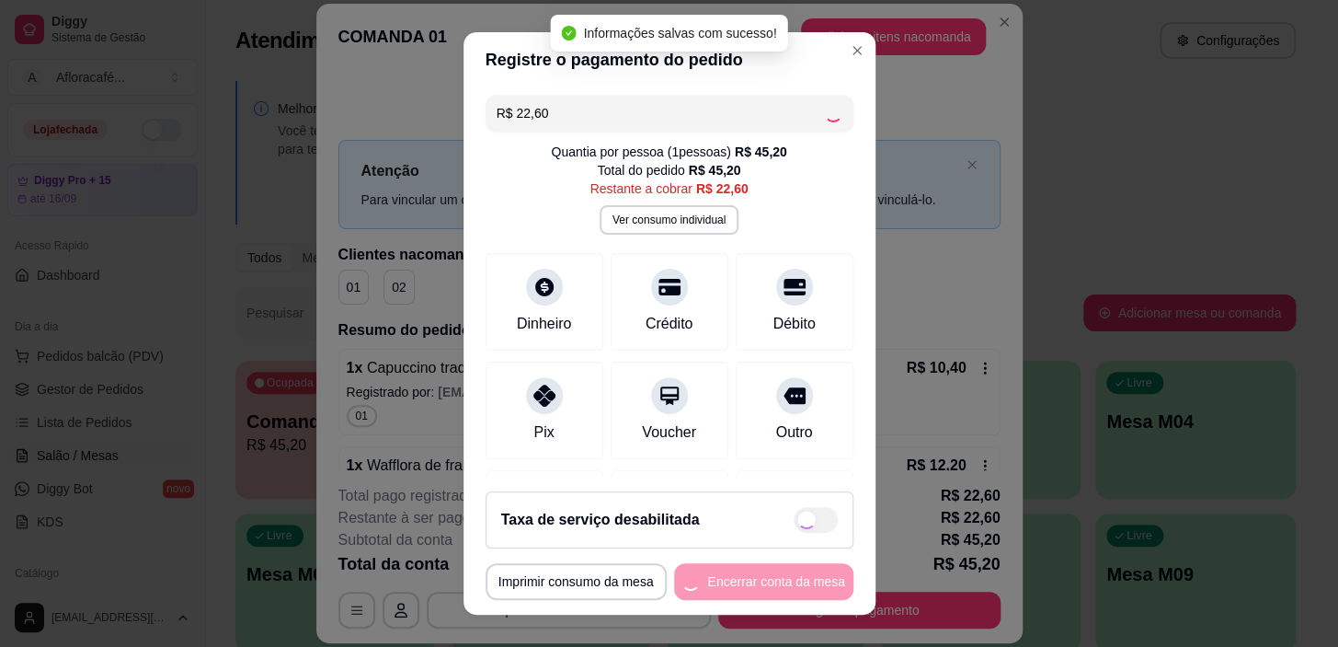
type input "R$ 0,00"
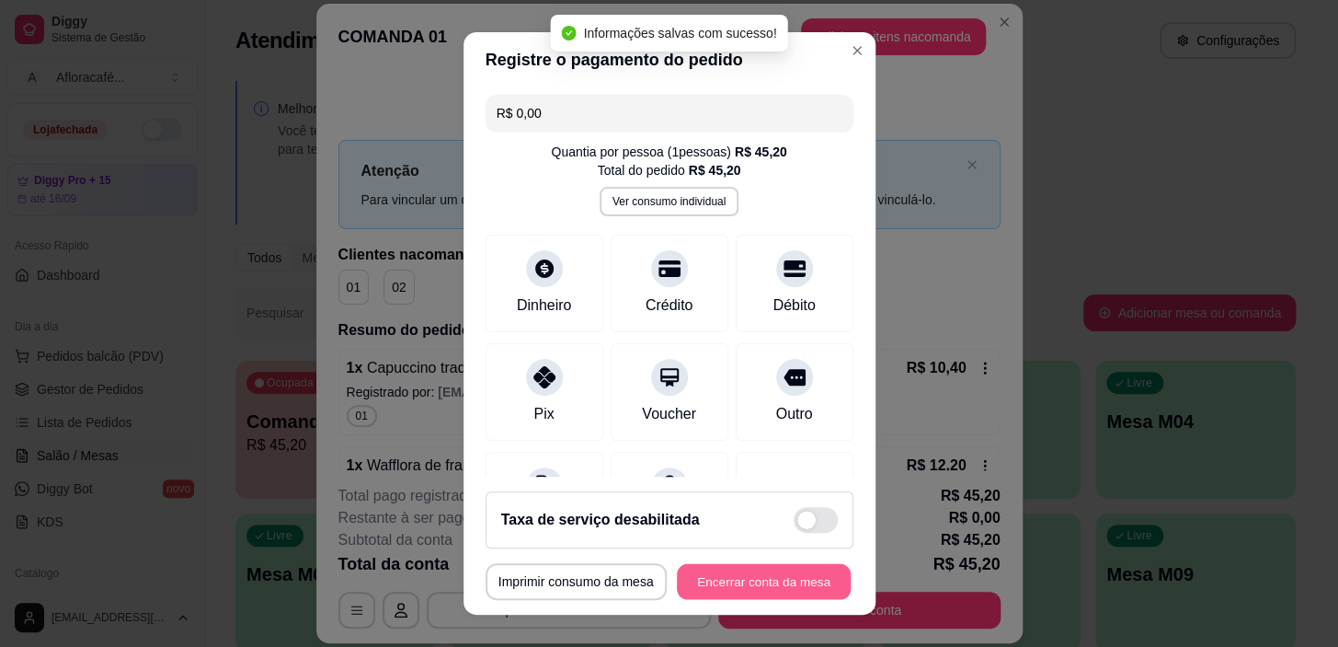
click at [715, 575] on button "Encerrar conta da mesa" at bounding box center [764, 581] width 174 height 36
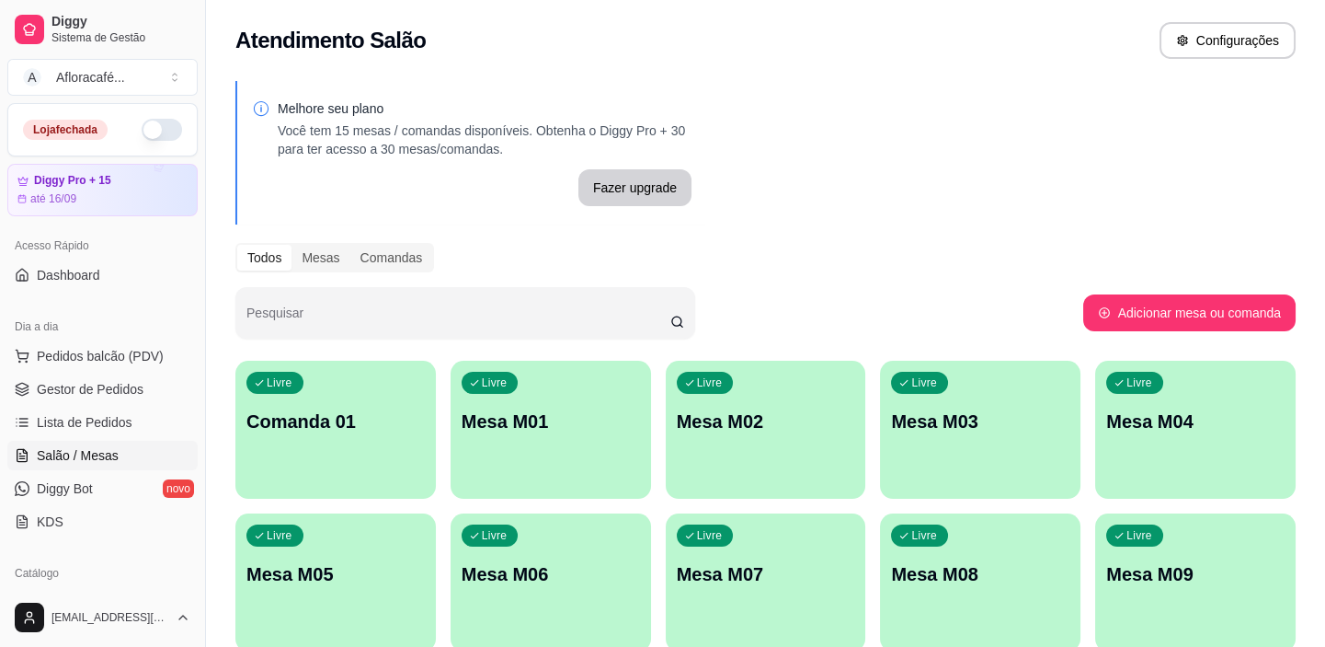
click at [142, 135] on button "button" at bounding box center [162, 130] width 40 height 22
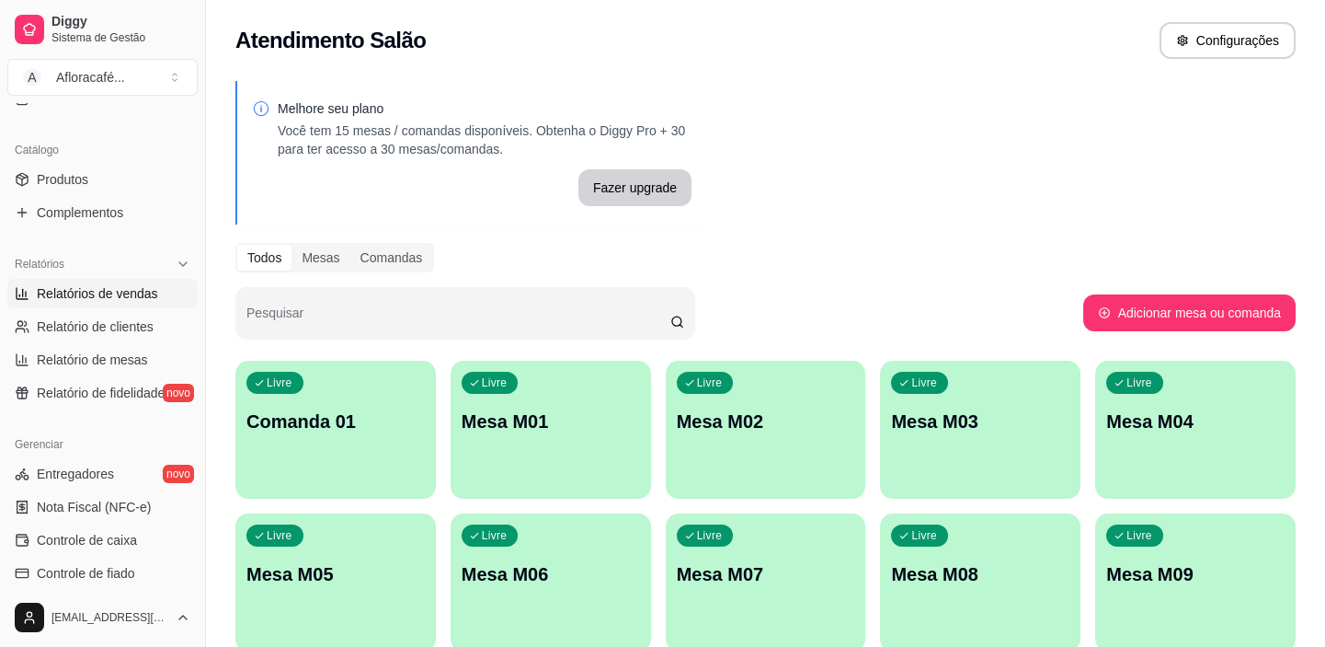
scroll to position [676, 0]
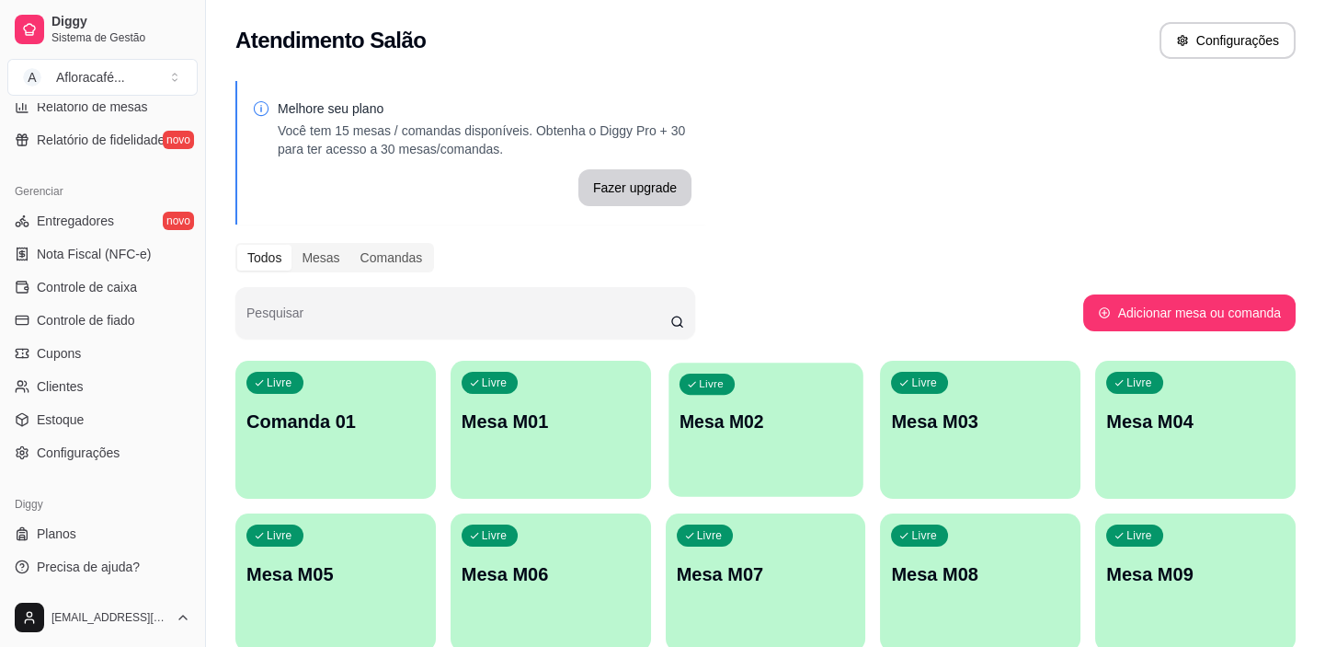
click at [739, 399] on div "Livre Mesa M02" at bounding box center [766, 418] width 194 height 112
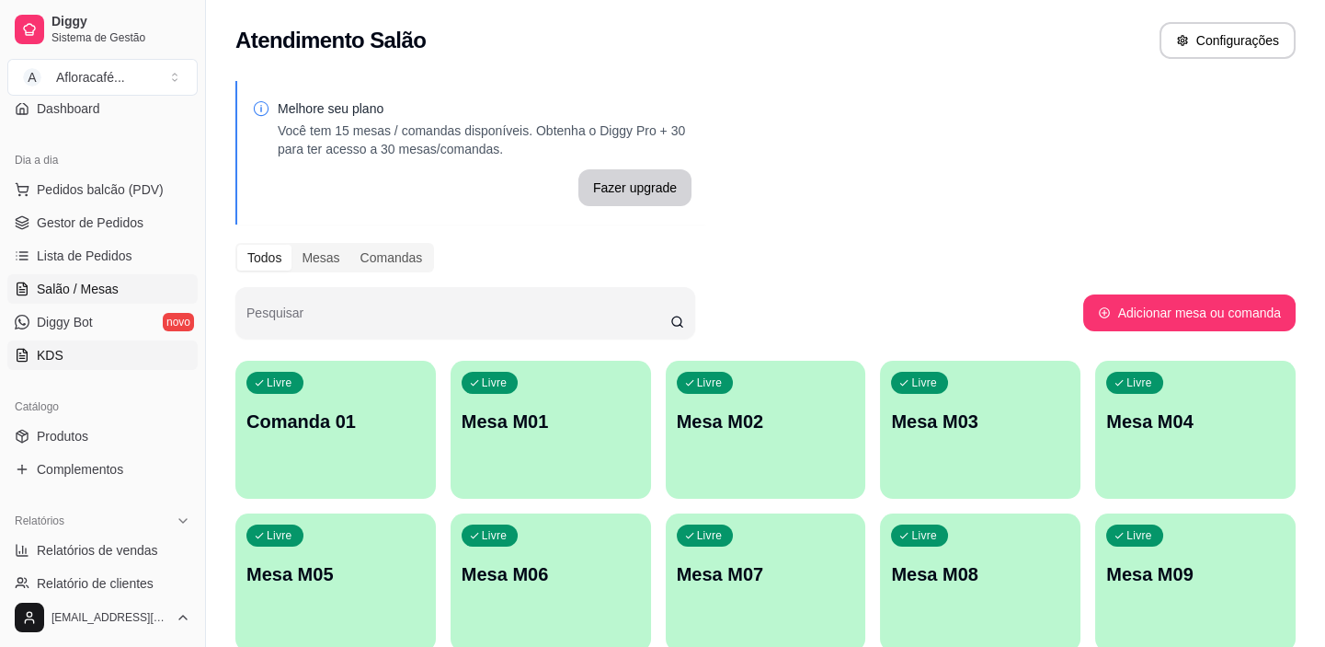
scroll to position [83, 0]
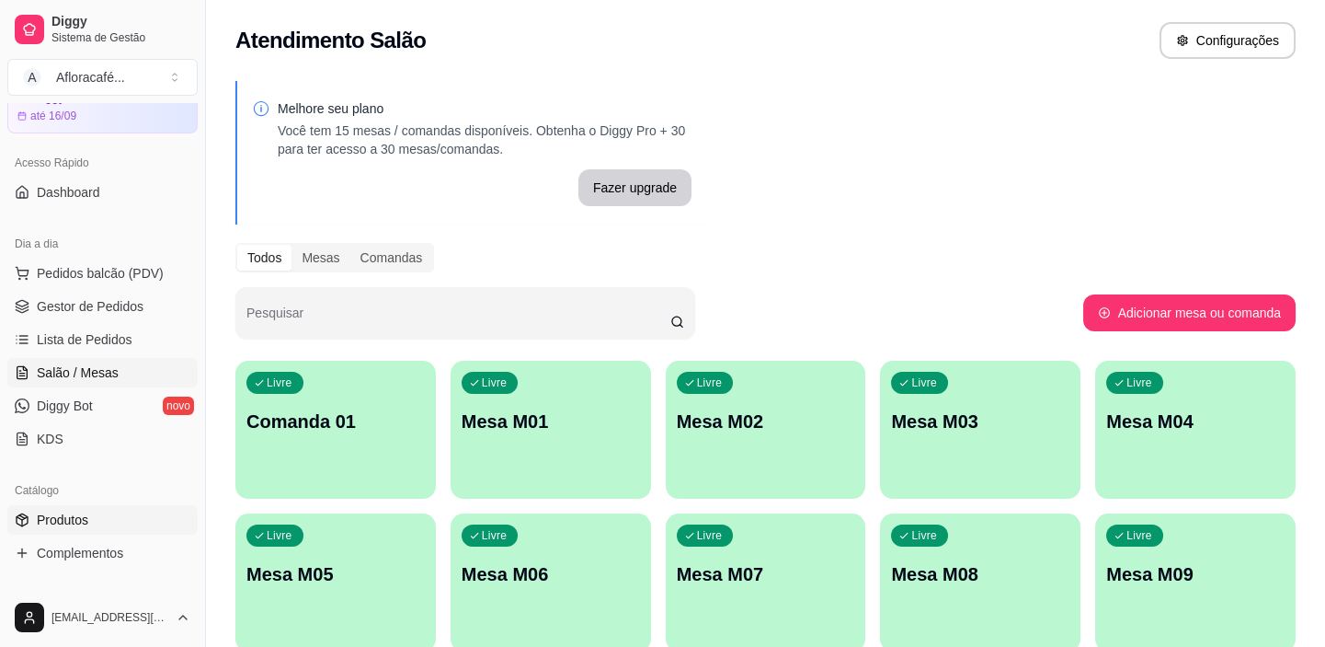
click at [79, 510] on span "Produtos" at bounding box center [63, 519] width 52 height 18
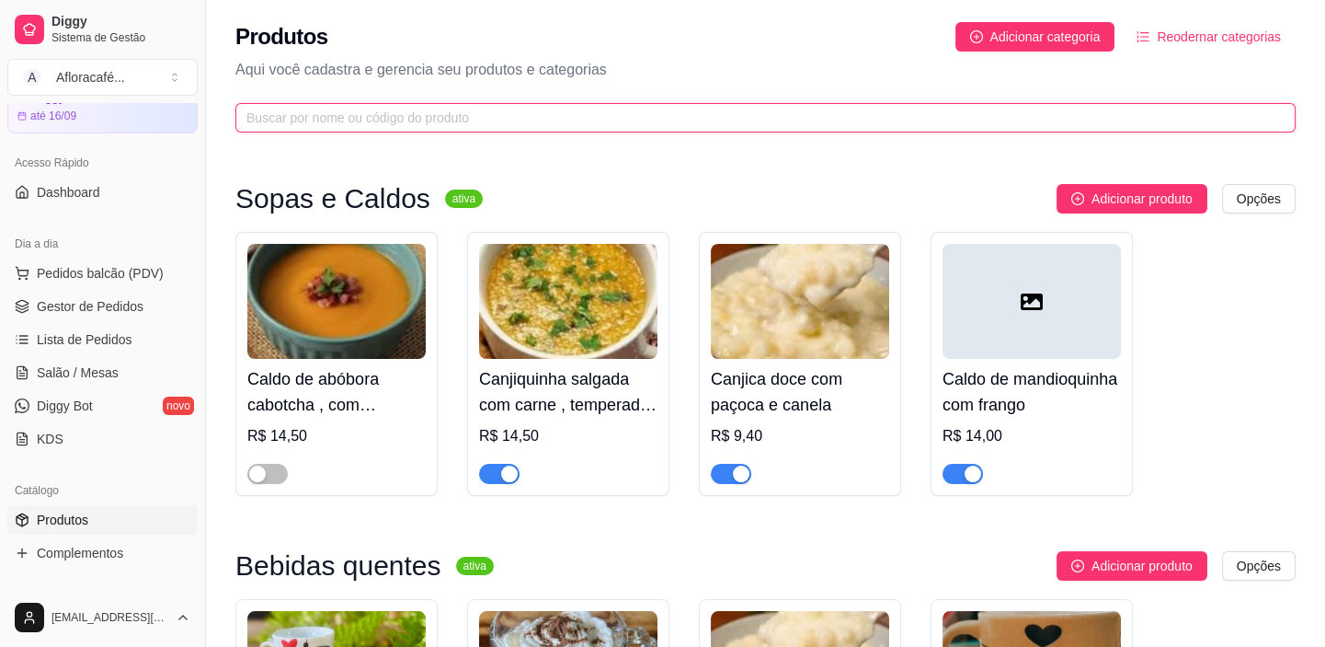
click at [456, 110] on input "text" at bounding box center [758, 118] width 1024 height 20
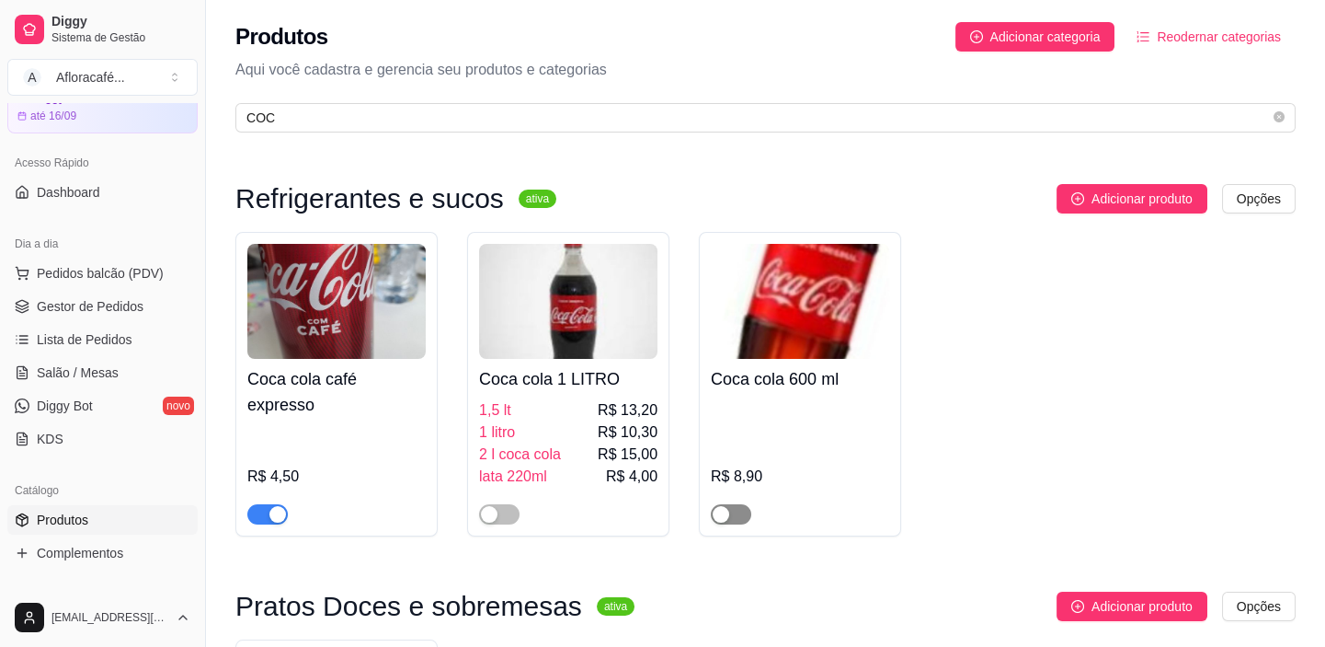
click at [729, 516] on button "button" at bounding box center [731, 514] width 40 height 20
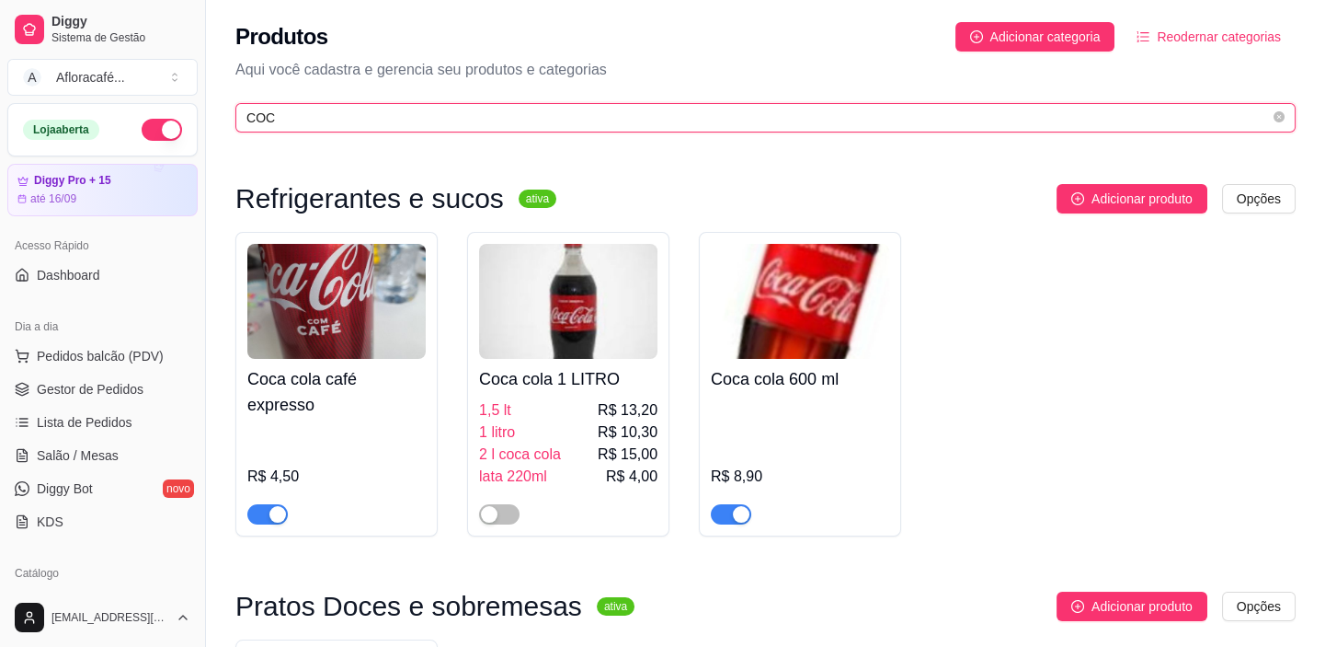
click at [475, 111] on input "COC" at bounding box center [758, 118] width 1024 height 20
type input "C"
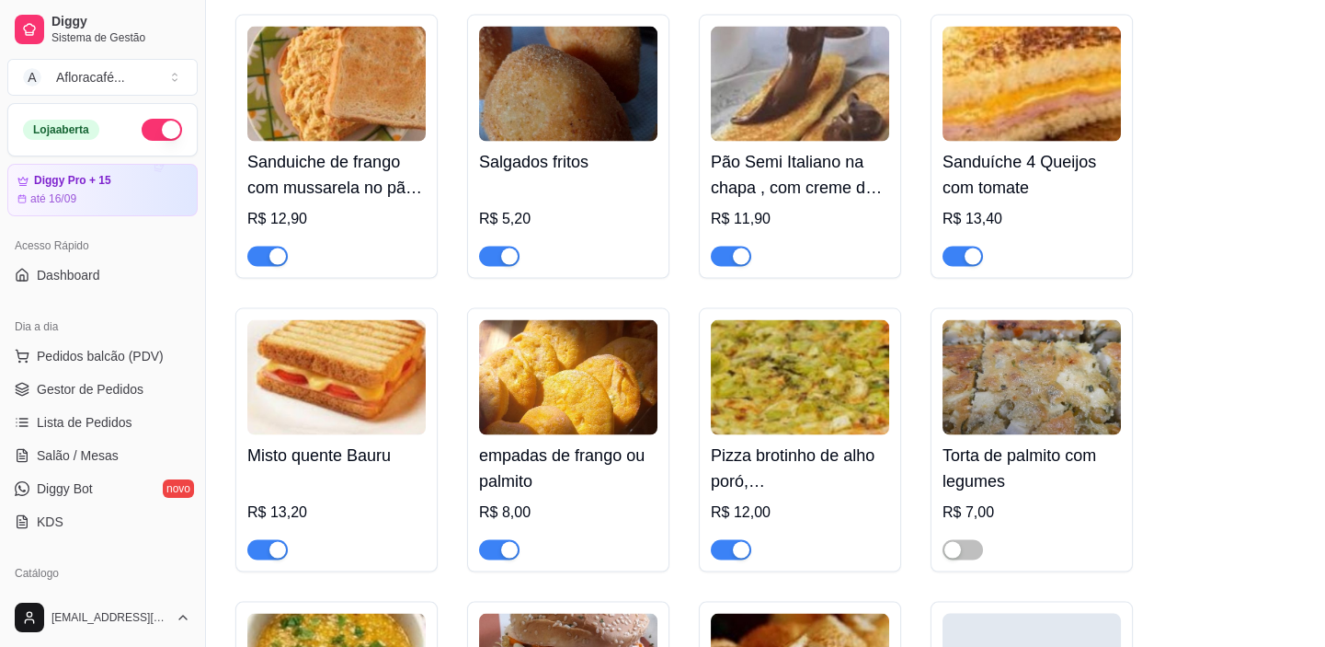
scroll to position [8277, 0]
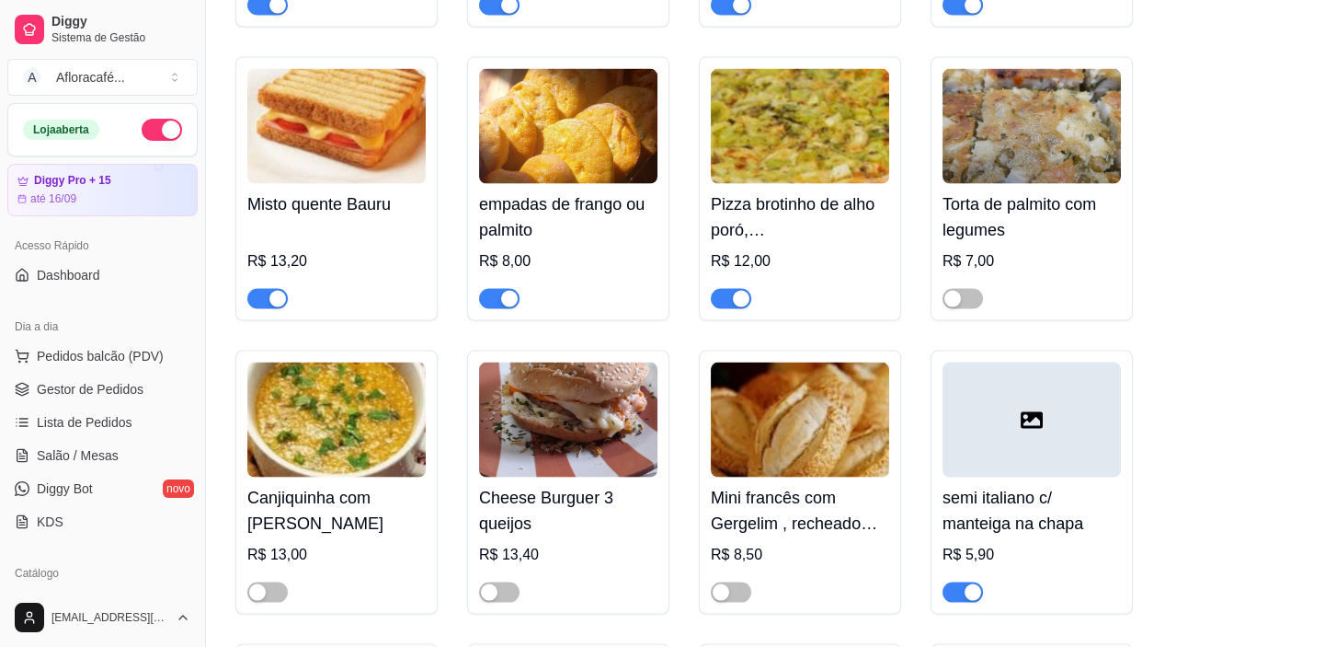
click at [502, 307] on div "button" at bounding box center [509, 299] width 17 height 17
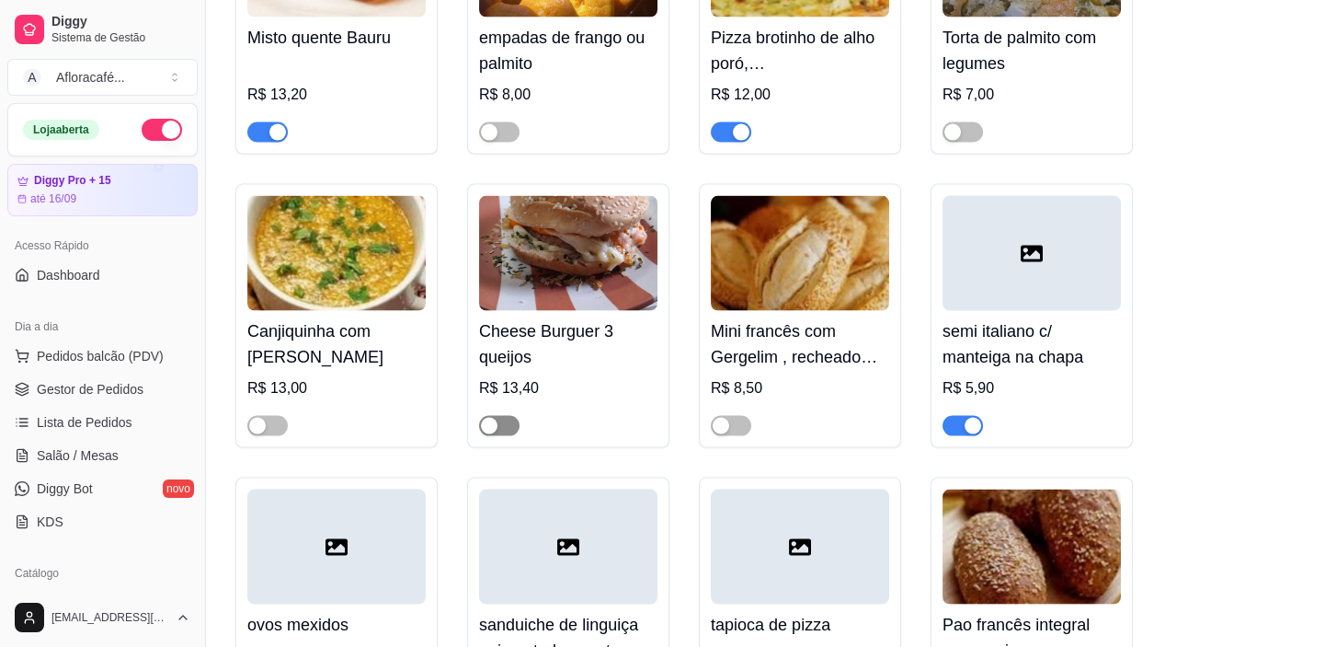
click at [498, 436] on button "button" at bounding box center [499, 426] width 40 height 20
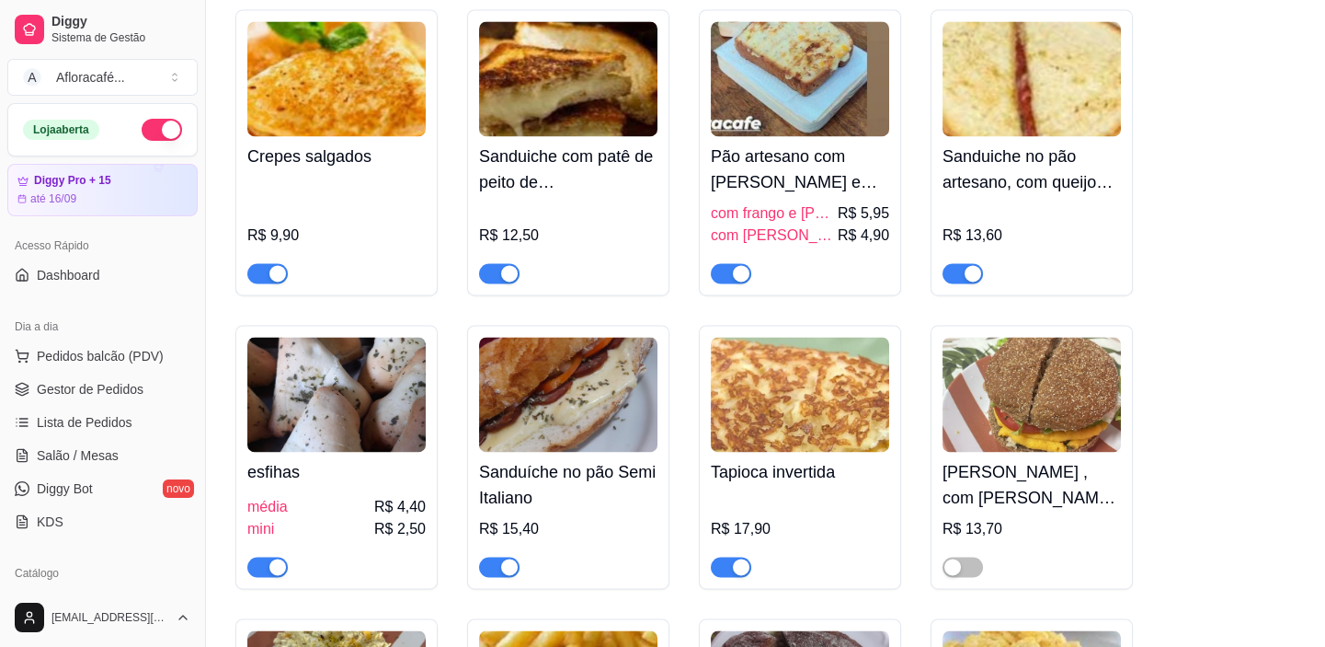
scroll to position [6438, 0]
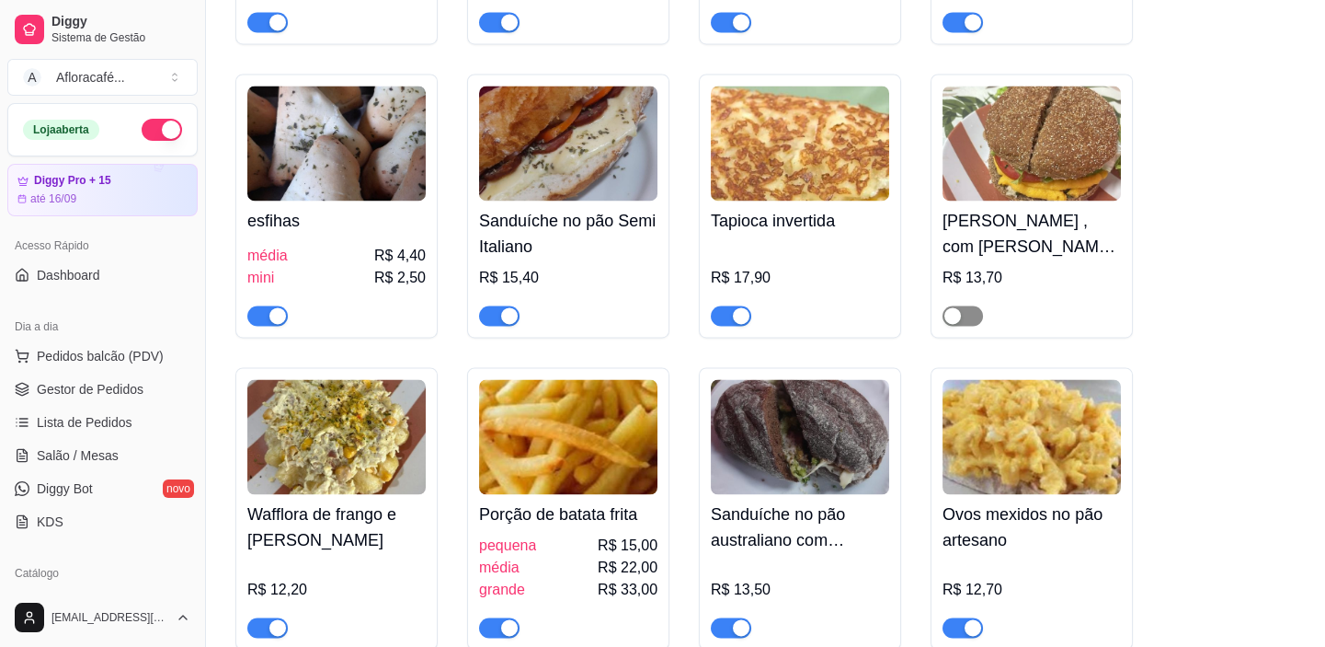
click at [968, 326] on span "button" at bounding box center [963, 315] width 40 height 20
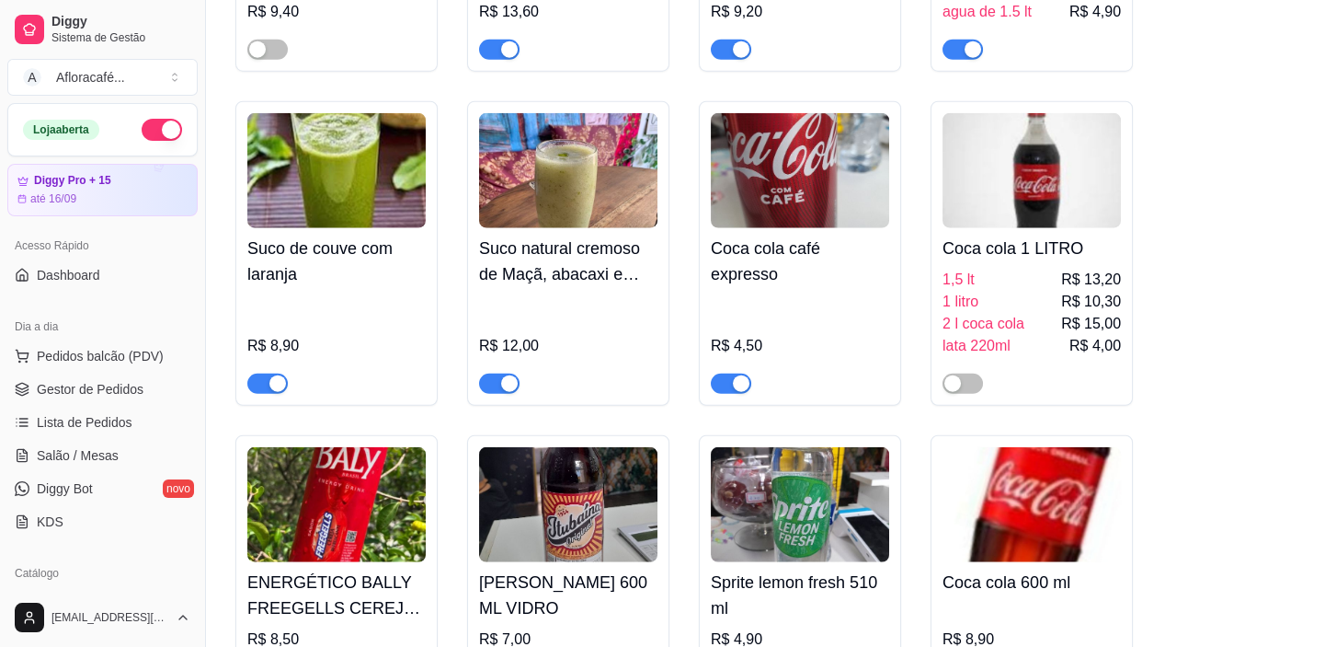
scroll to position [10367, 0]
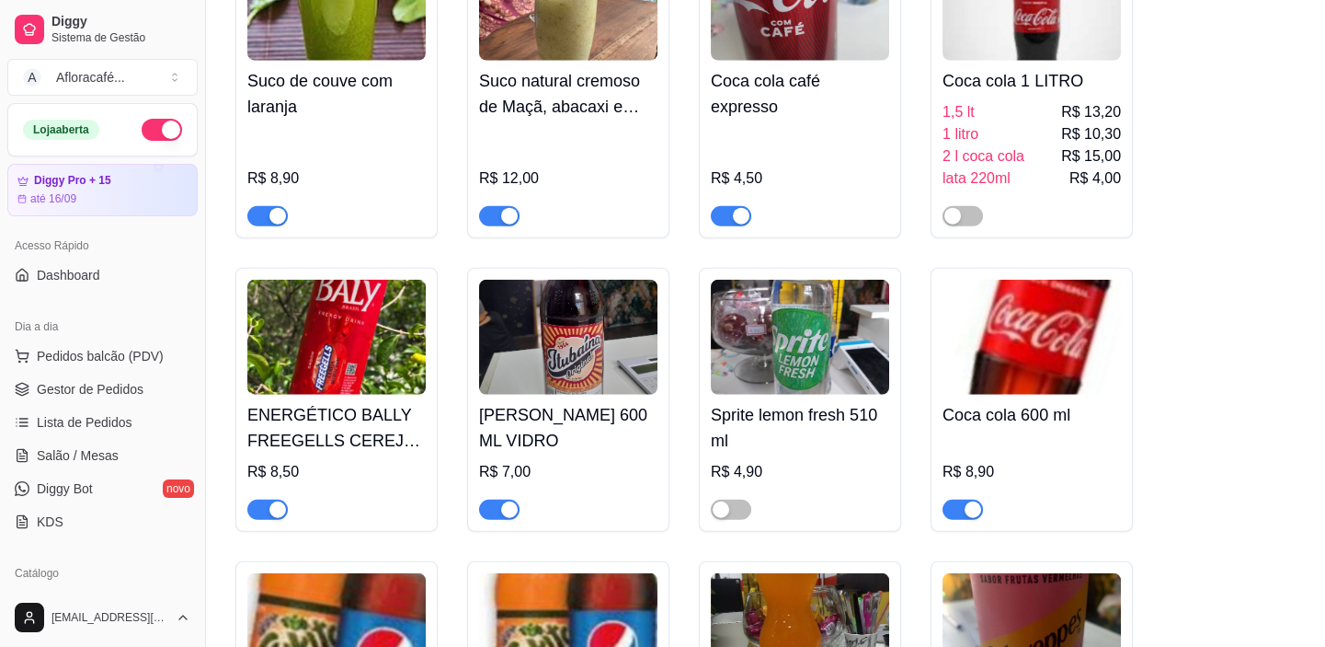
click at [263, 520] on span "button" at bounding box center [267, 509] width 40 height 20
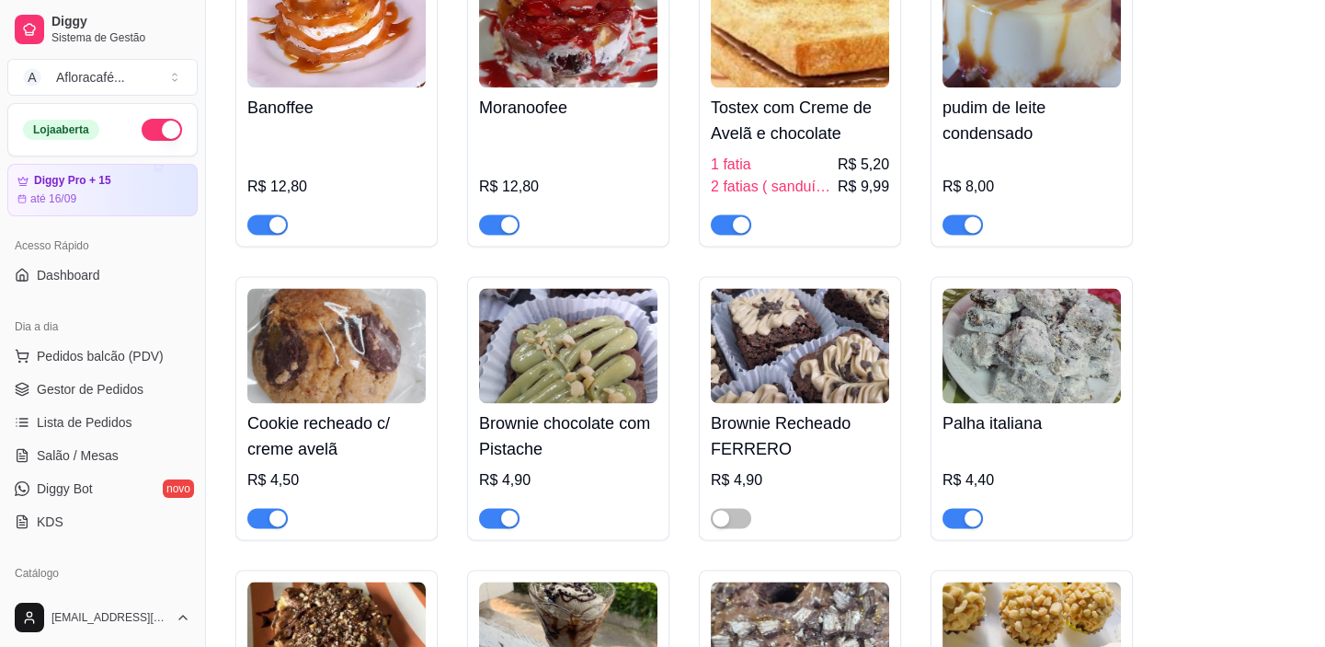
scroll to position [20149, 0]
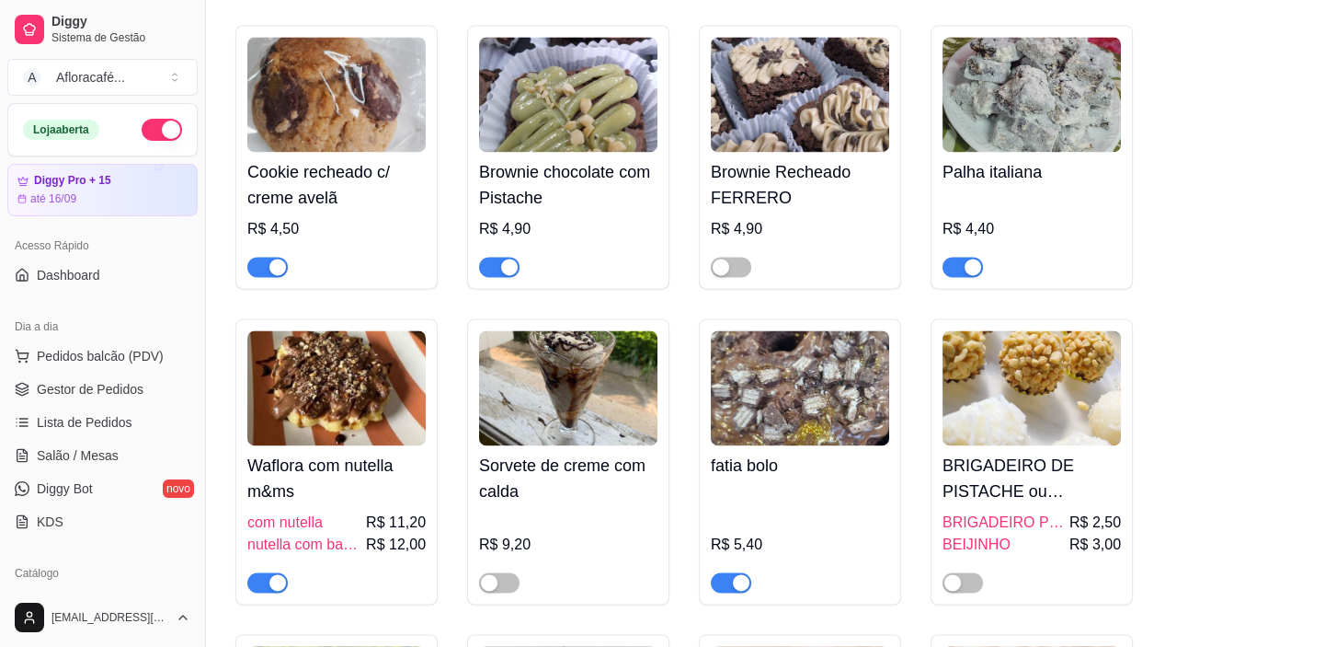
click at [264, 277] on span "button" at bounding box center [267, 267] width 40 height 20
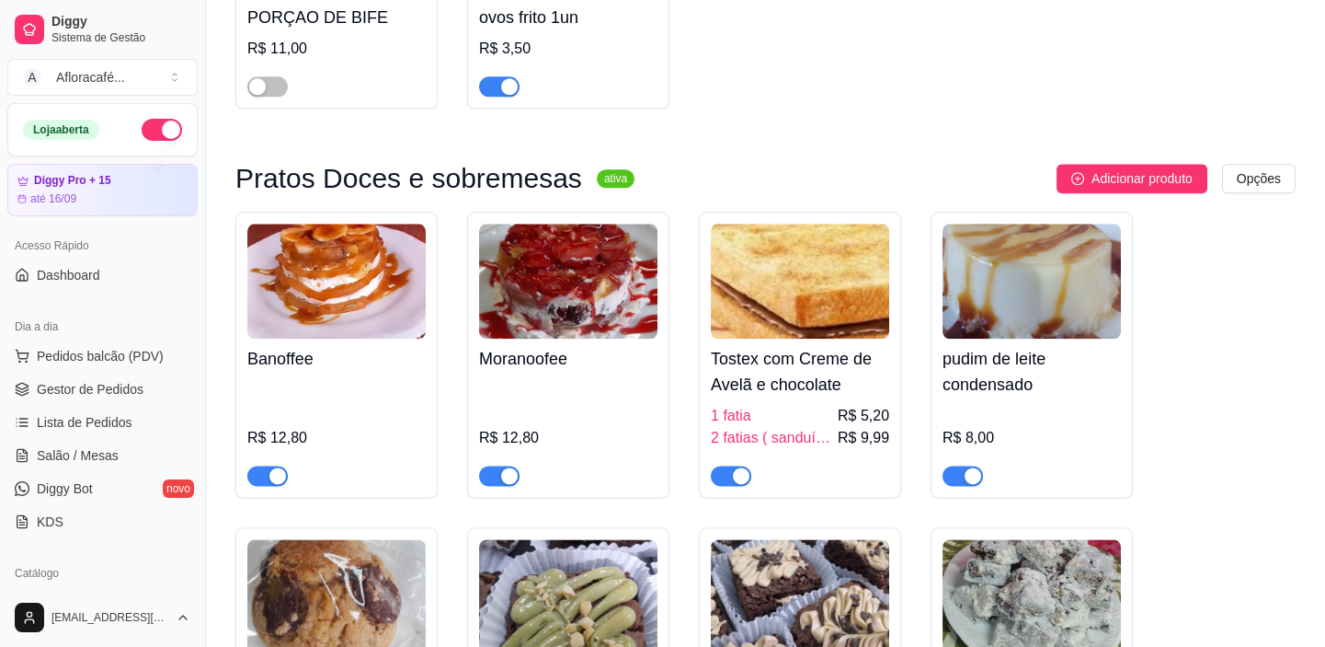
scroll to position [19313, 0]
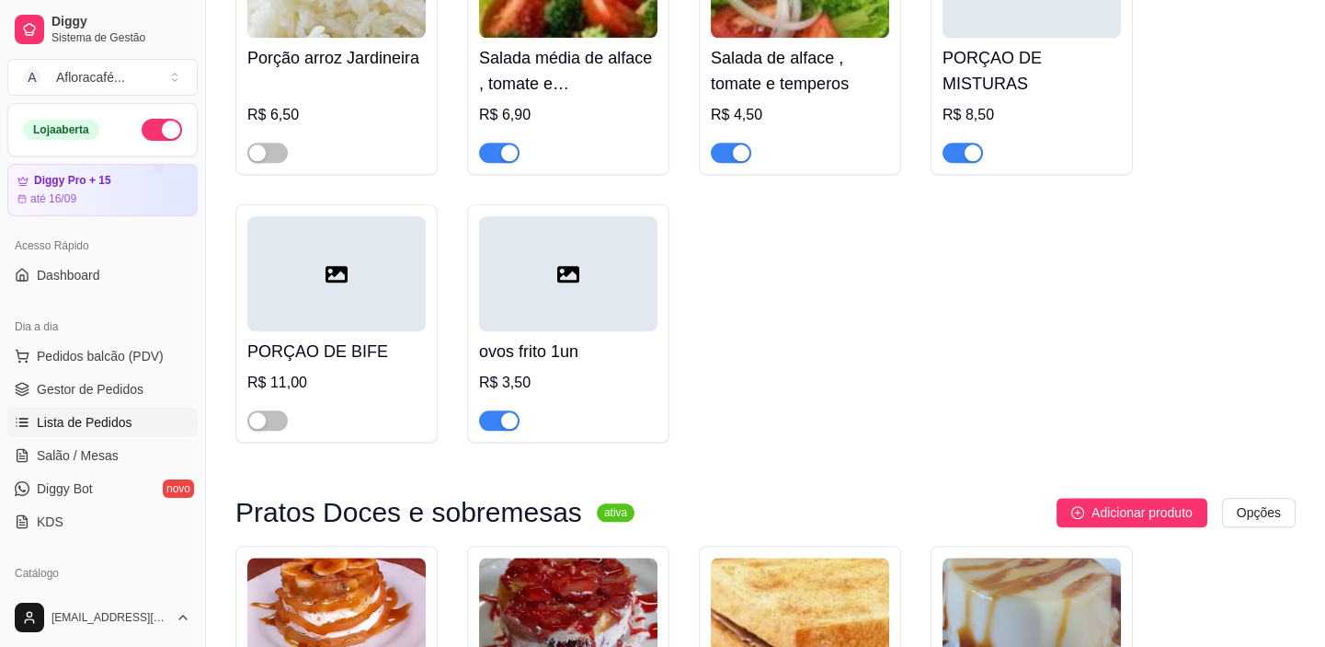
click at [129, 419] on link "Lista de Pedidos" at bounding box center [102, 421] width 190 height 29
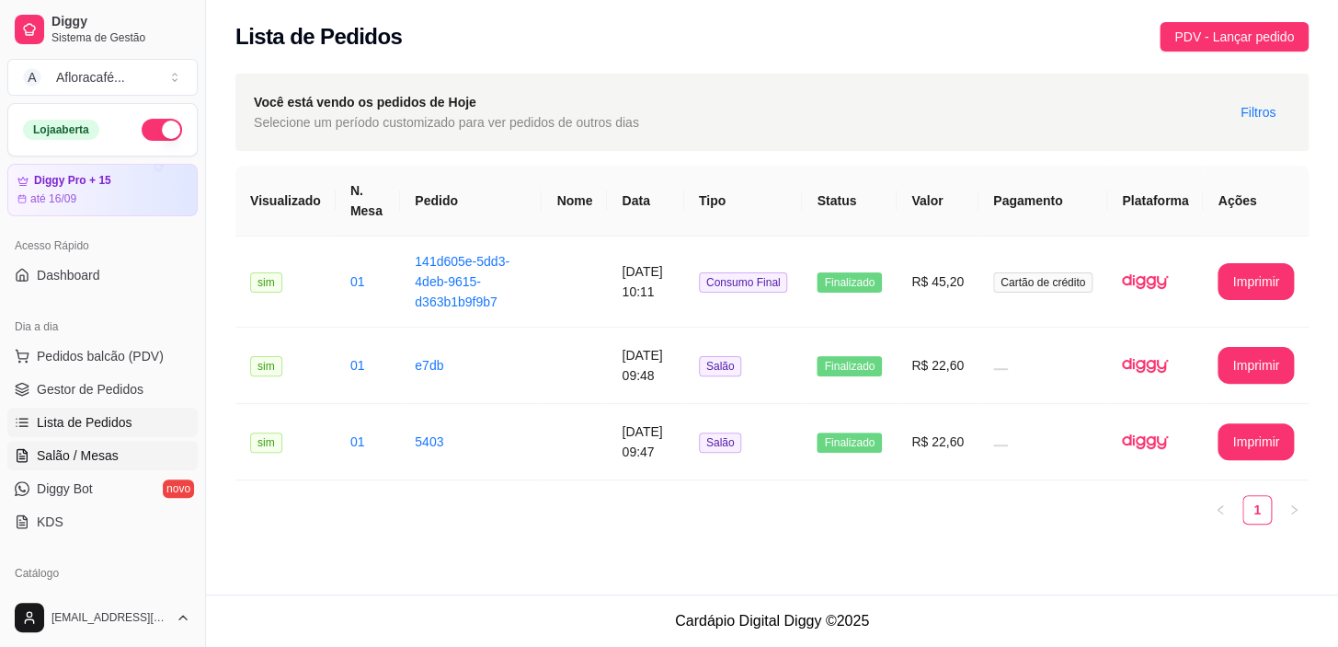
click at [108, 459] on span "Salão / Mesas" at bounding box center [78, 455] width 82 height 18
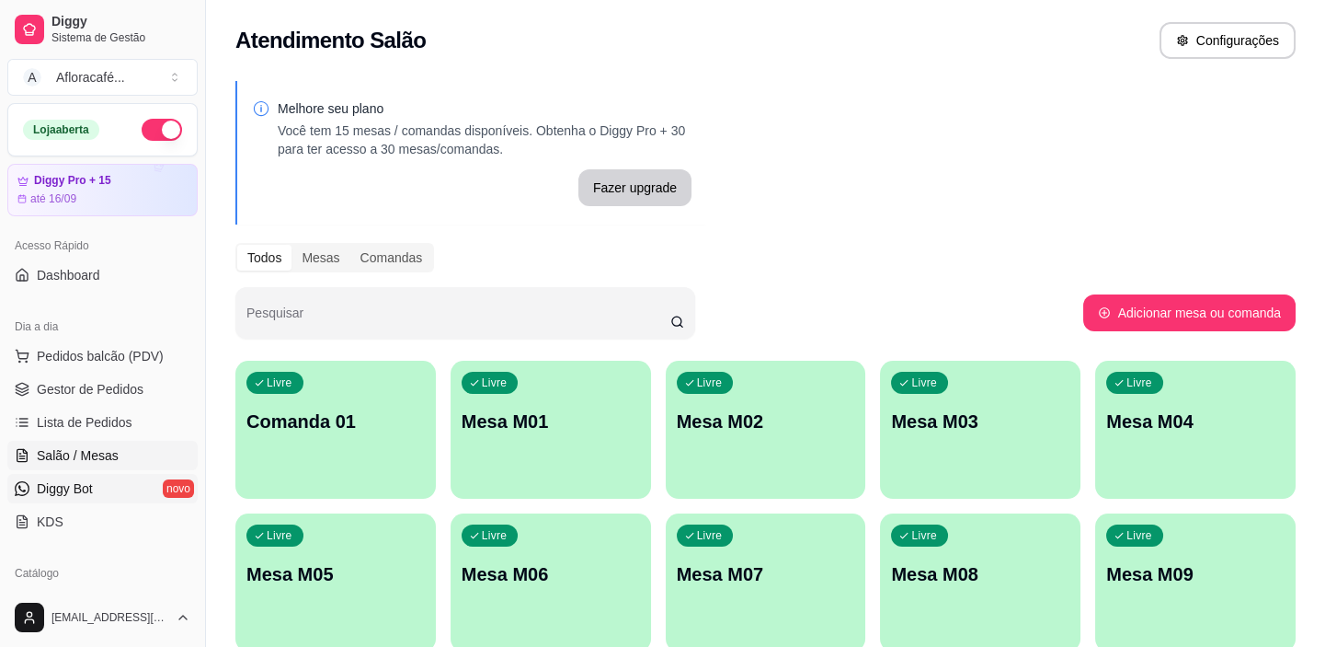
scroll to position [83, 0]
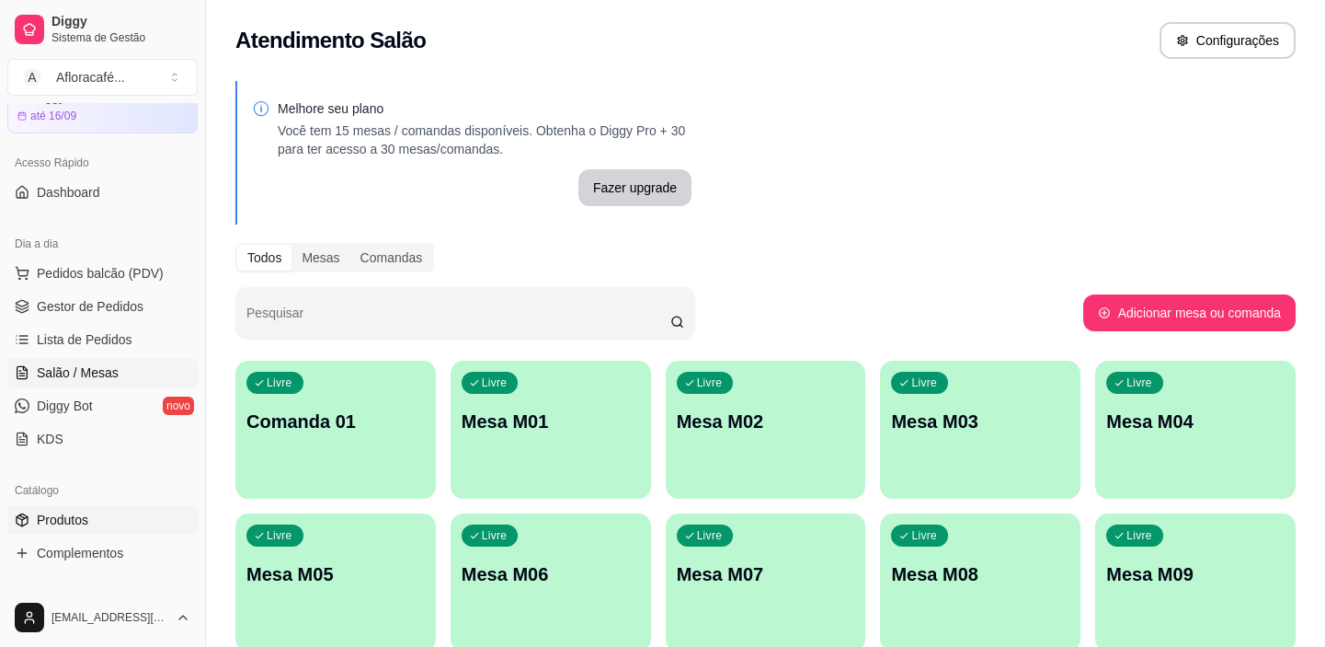
click at [68, 514] on span "Produtos" at bounding box center [63, 519] width 52 height 18
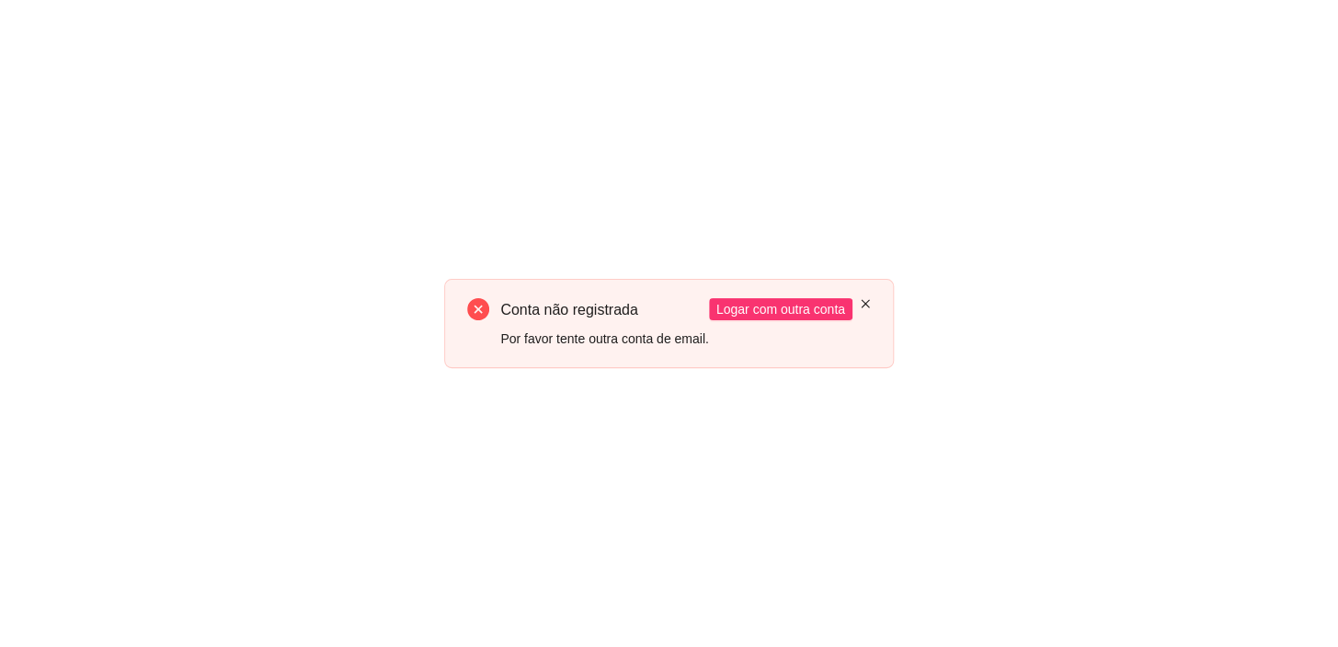
click at [863, 305] on icon "close" at bounding box center [865, 303] width 11 height 11
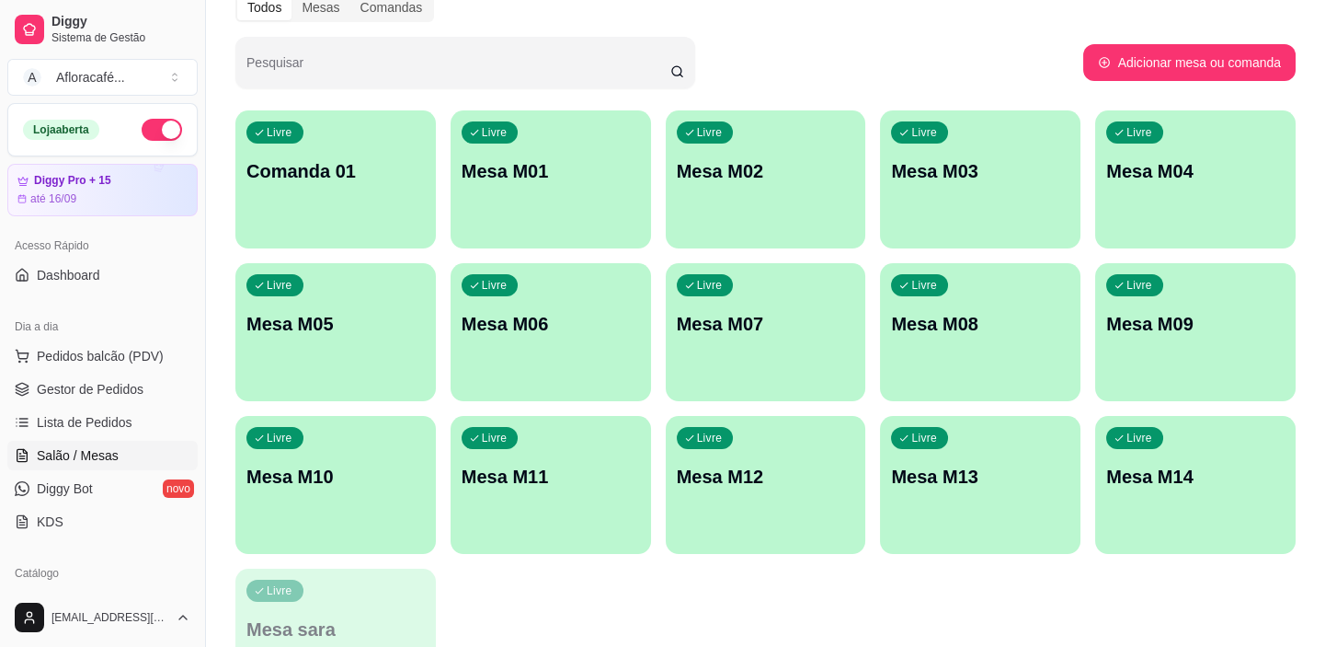
scroll to position [384, 0]
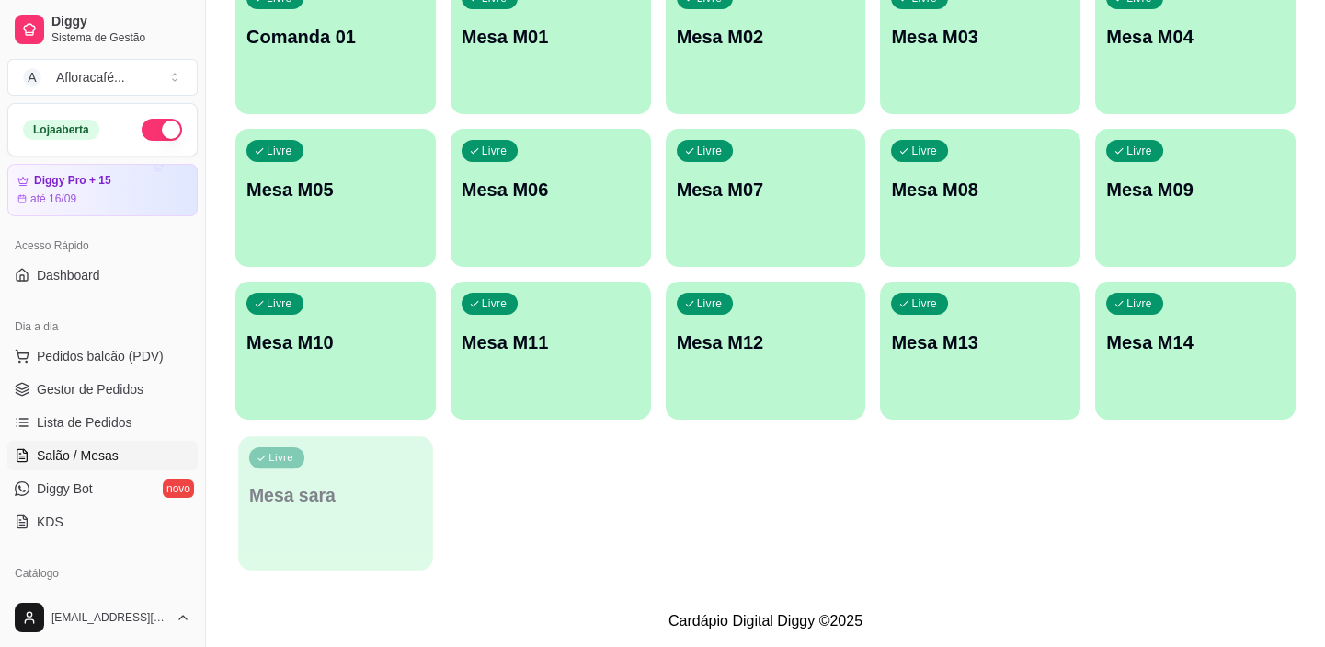
click at [298, 528] on div "Livre Mesa sara" at bounding box center [335, 492] width 194 height 112
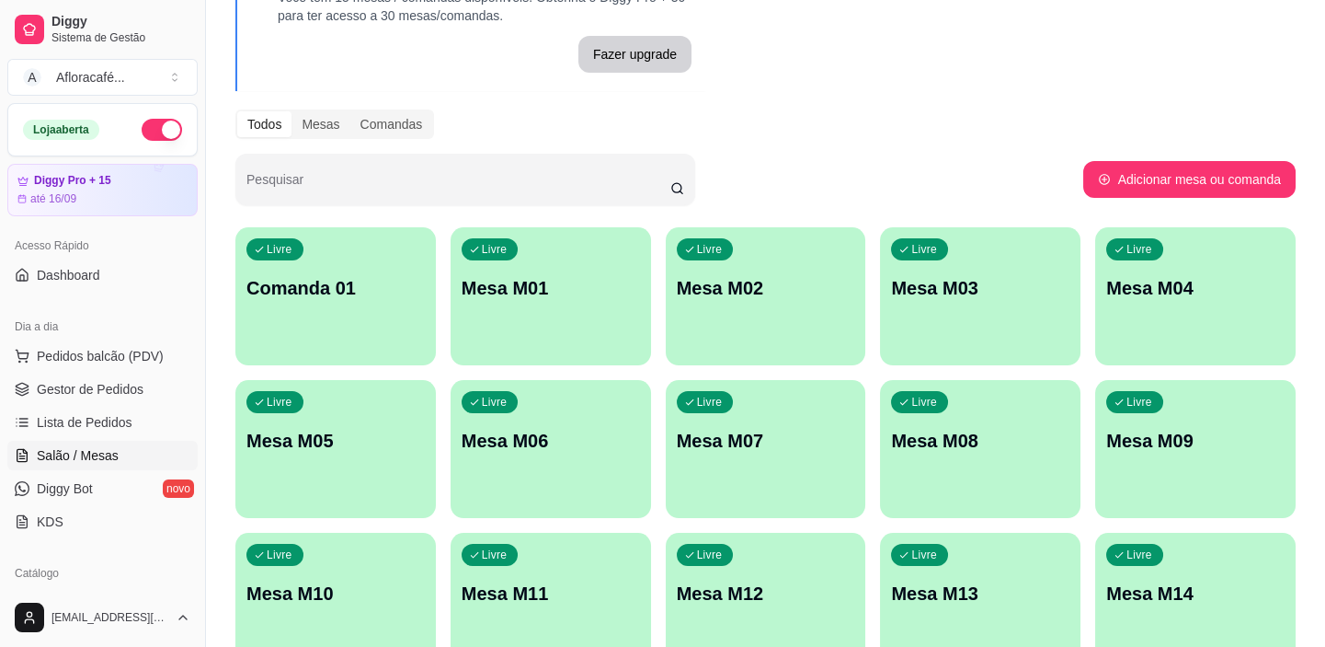
scroll to position [50, 0]
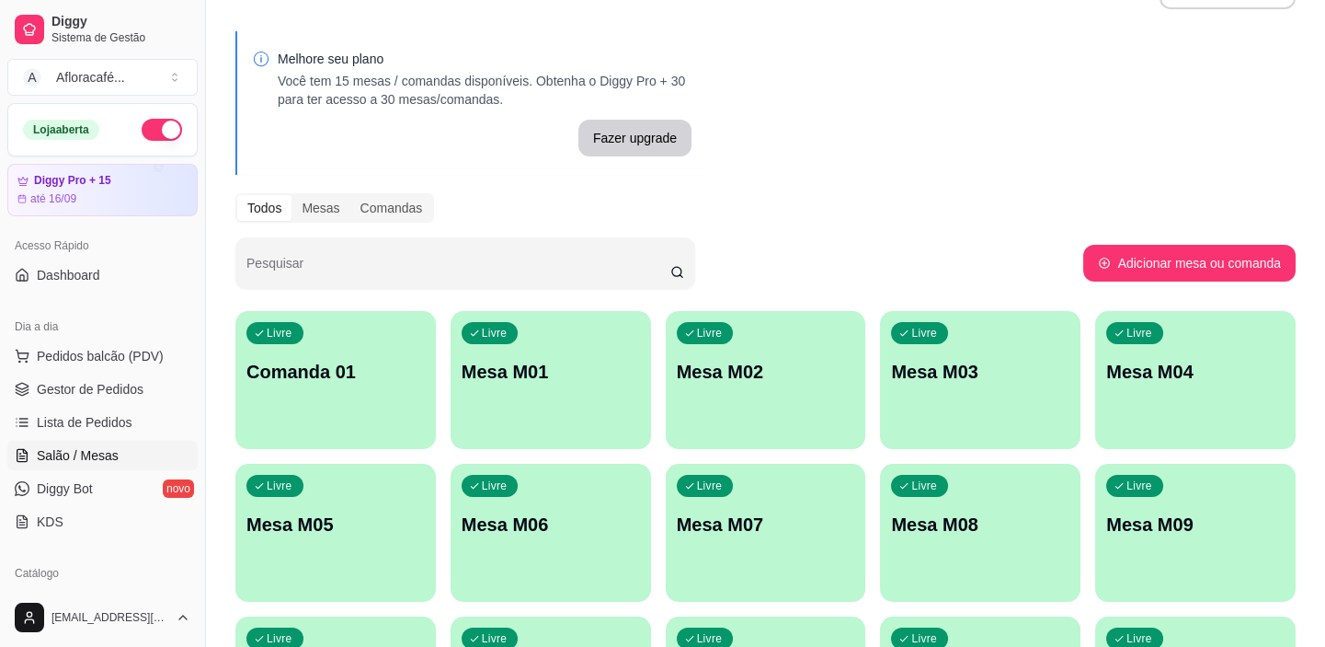
click at [406, 395] on div "Livre Comanda 01" at bounding box center [335, 369] width 200 height 116
